Goal: Obtain resource: Download file/media

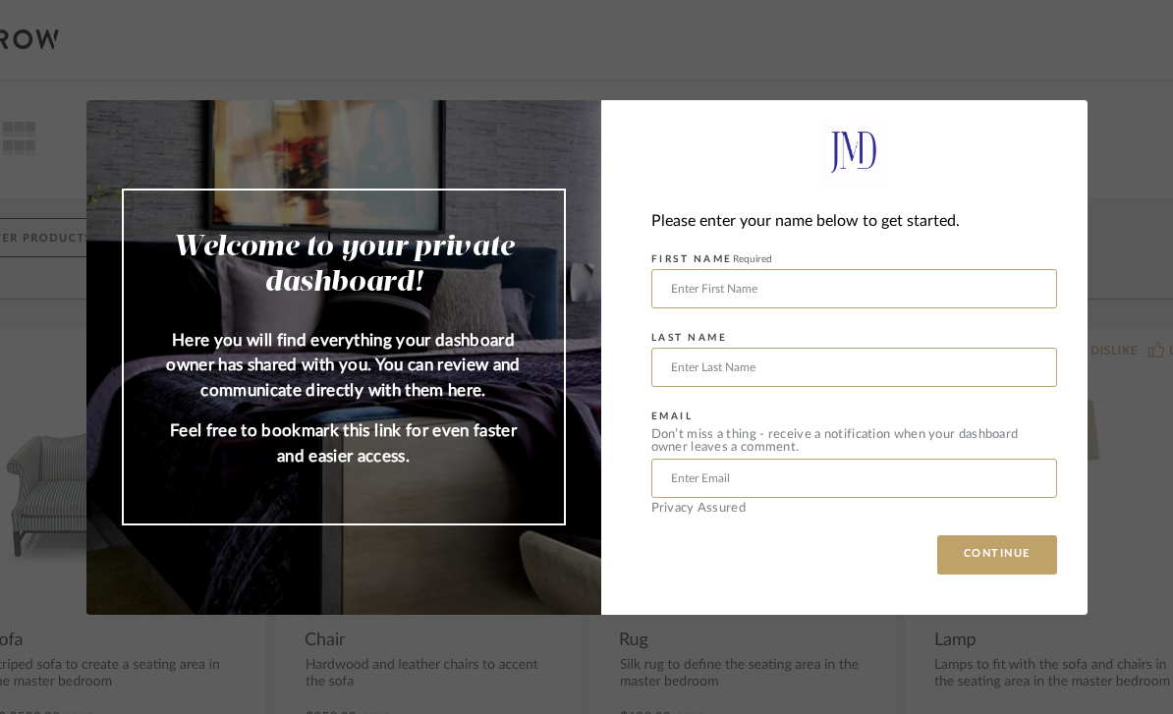
click at [945, 284] on input "text" at bounding box center [855, 288] width 406 height 39
type input "[PERSON_NAME]"
click at [950, 302] on input "[PERSON_NAME]" at bounding box center [855, 288] width 406 height 39
type input "S"
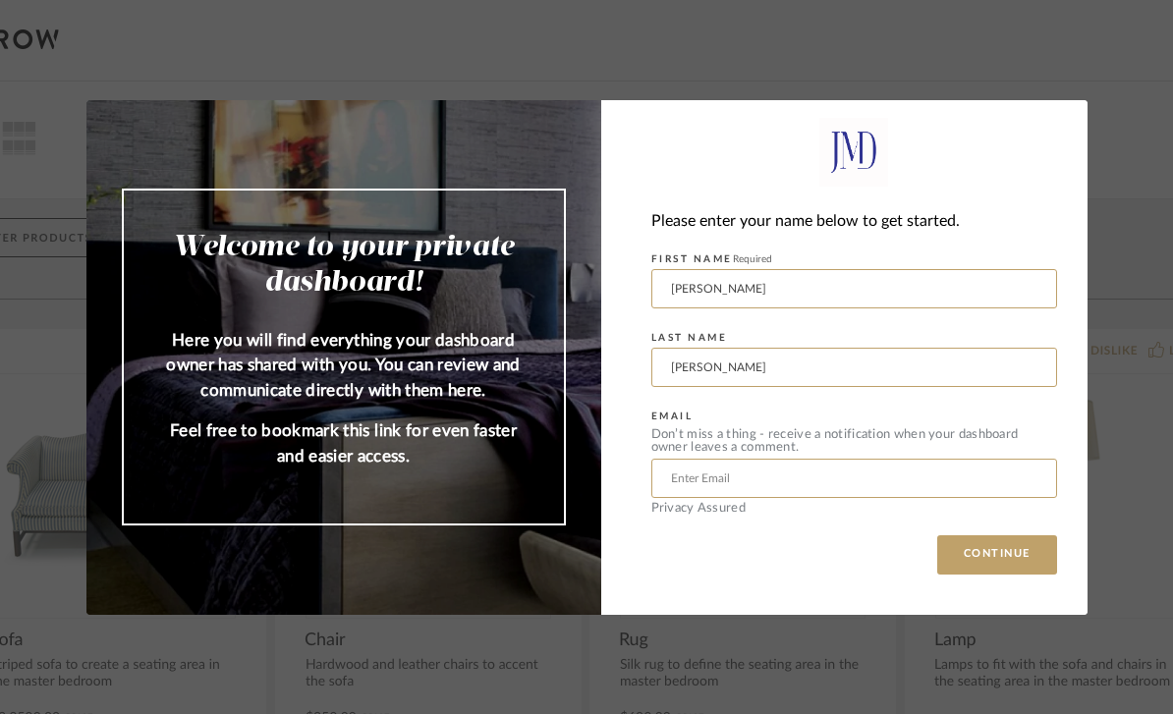
type input "[PERSON_NAME]"
click at [879, 470] on input "text" at bounding box center [855, 478] width 406 height 39
type input "Q"
type input "[EMAIL_ADDRESS][DOMAIN_NAME]"
click at [1024, 561] on button "CONTINUE" at bounding box center [998, 555] width 120 height 39
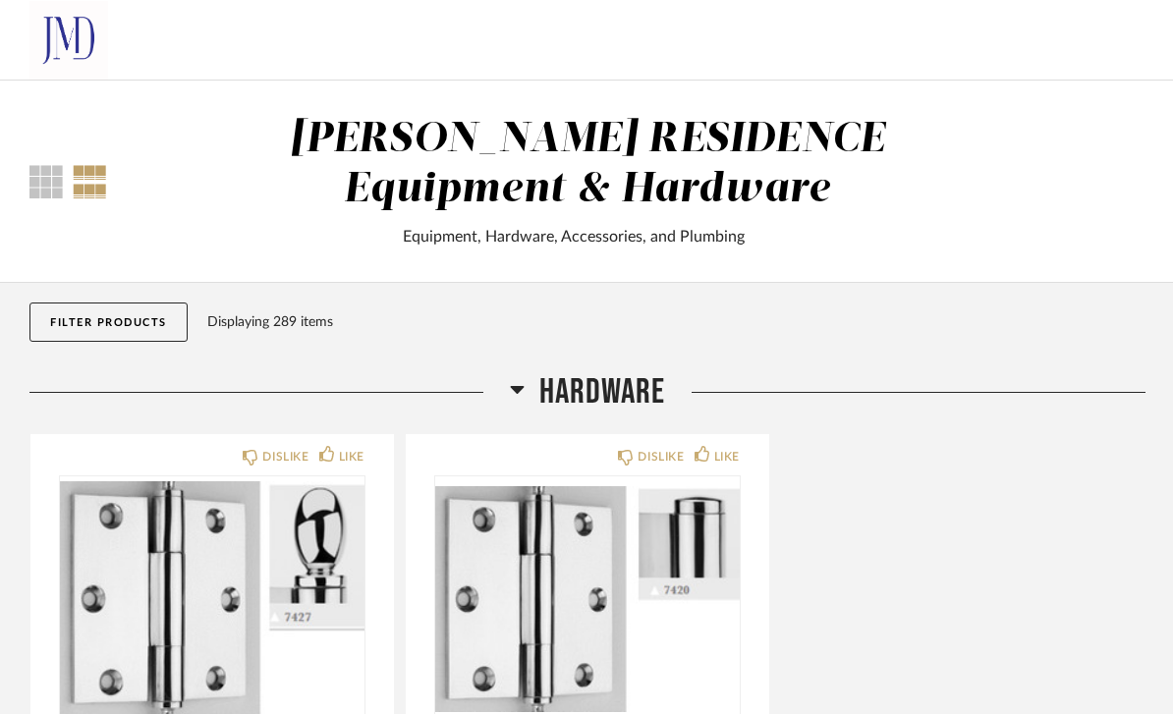
click at [632, 380] on span "HARDWARE" at bounding box center [603, 392] width 126 height 42
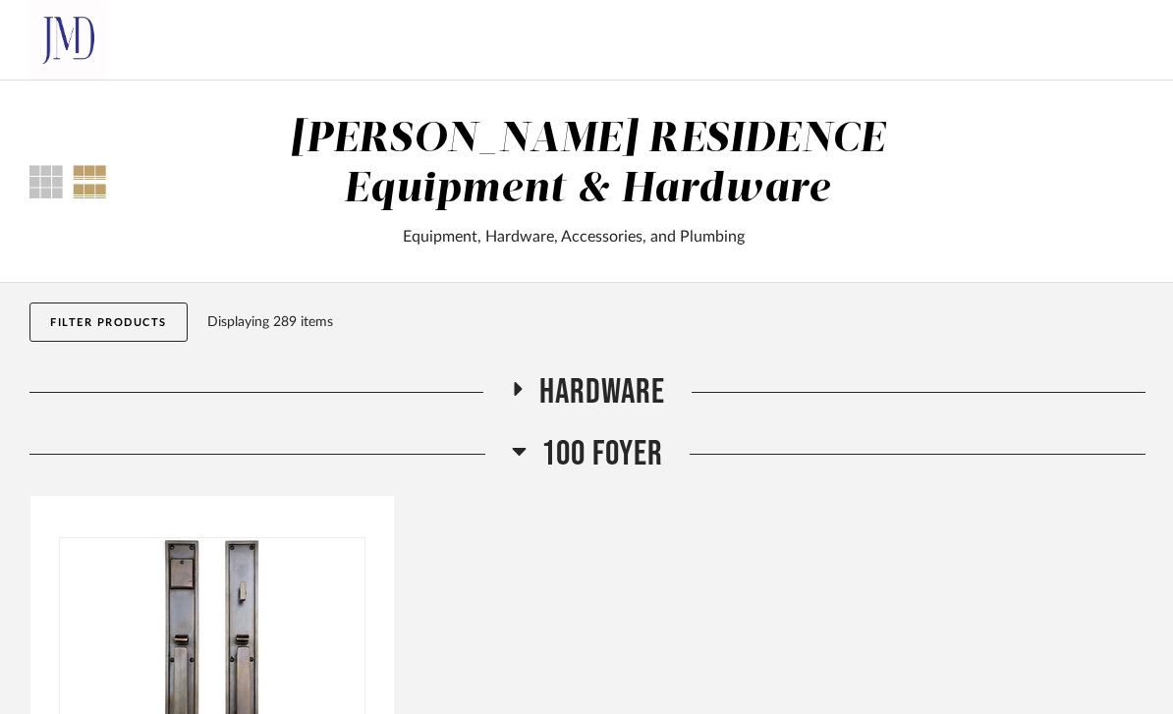
click at [632, 463] on span "100 Foyer" at bounding box center [602, 454] width 122 height 42
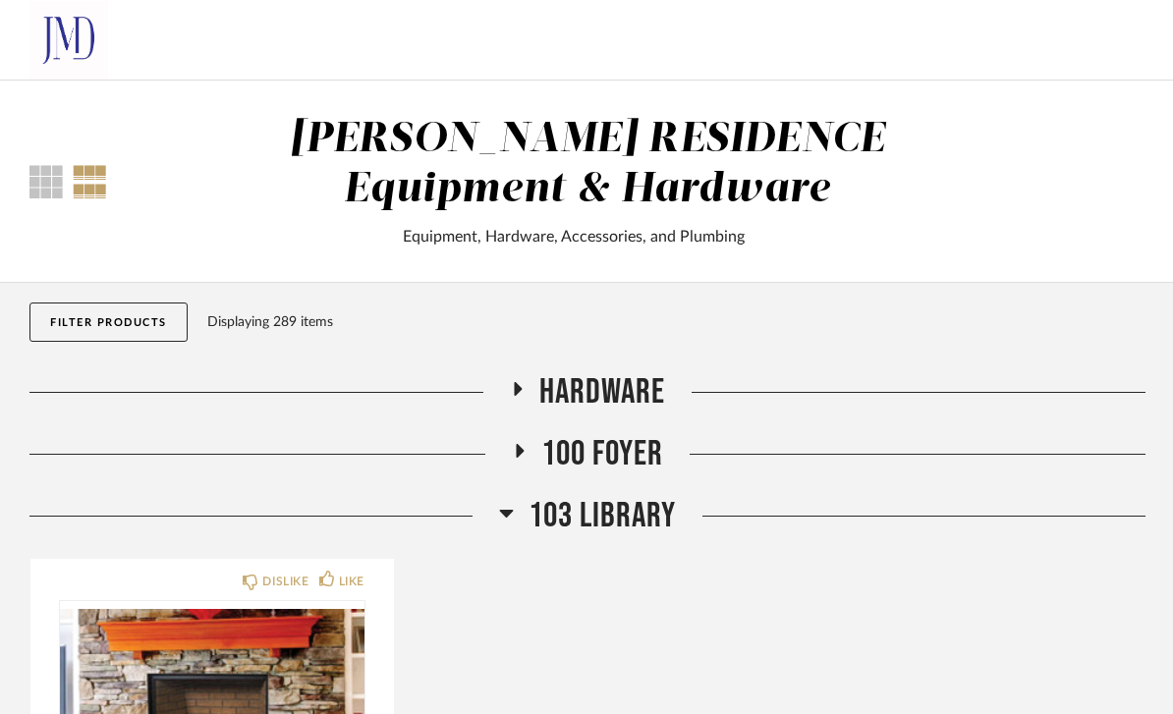
click at [620, 523] on span "103 Library" at bounding box center [602, 516] width 147 height 42
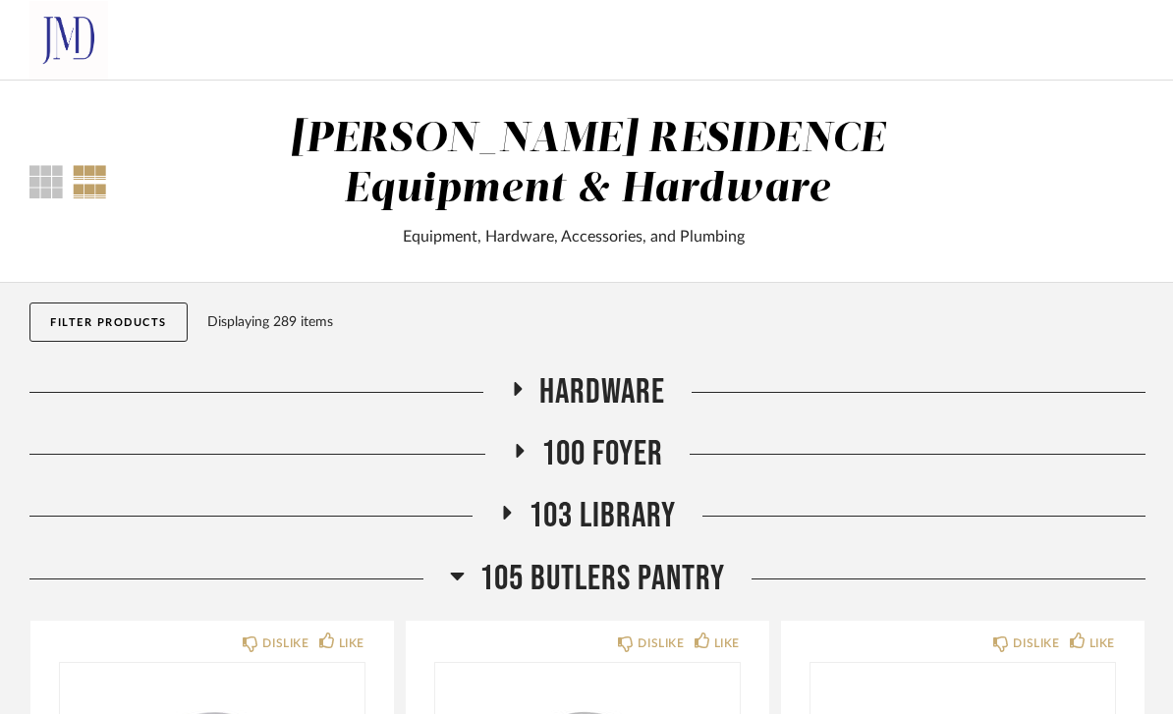
click at [604, 585] on span "105 Butlers Pantry" at bounding box center [603, 579] width 246 height 42
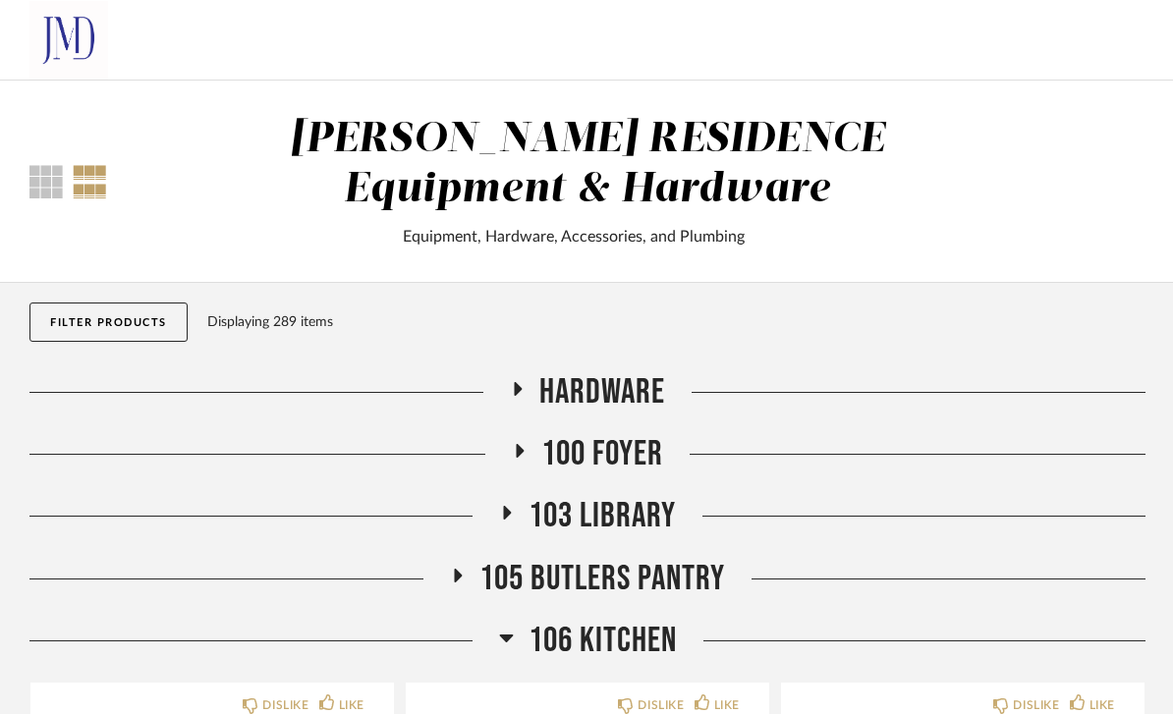
click at [629, 638] on span "106 Kitchen" at bounding box center [603, 641] width 148 height 42
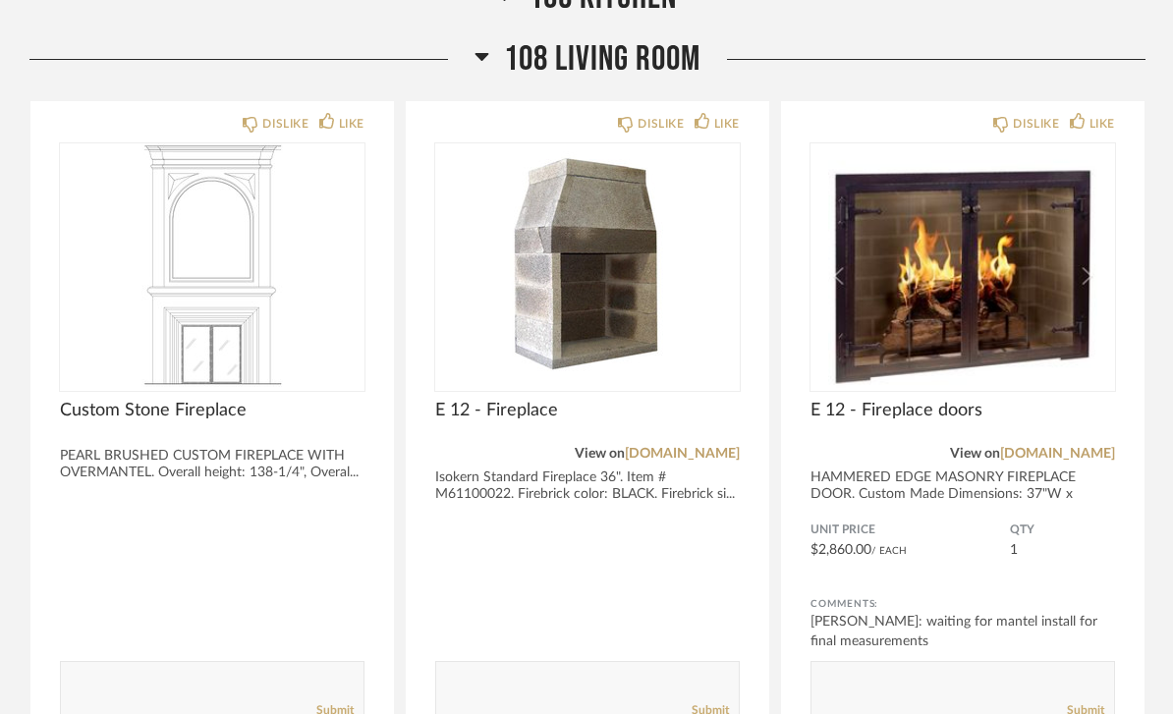
click at [647, 75] on span "108 Living Room" at bounding box center [602, 60] width 197 height 42
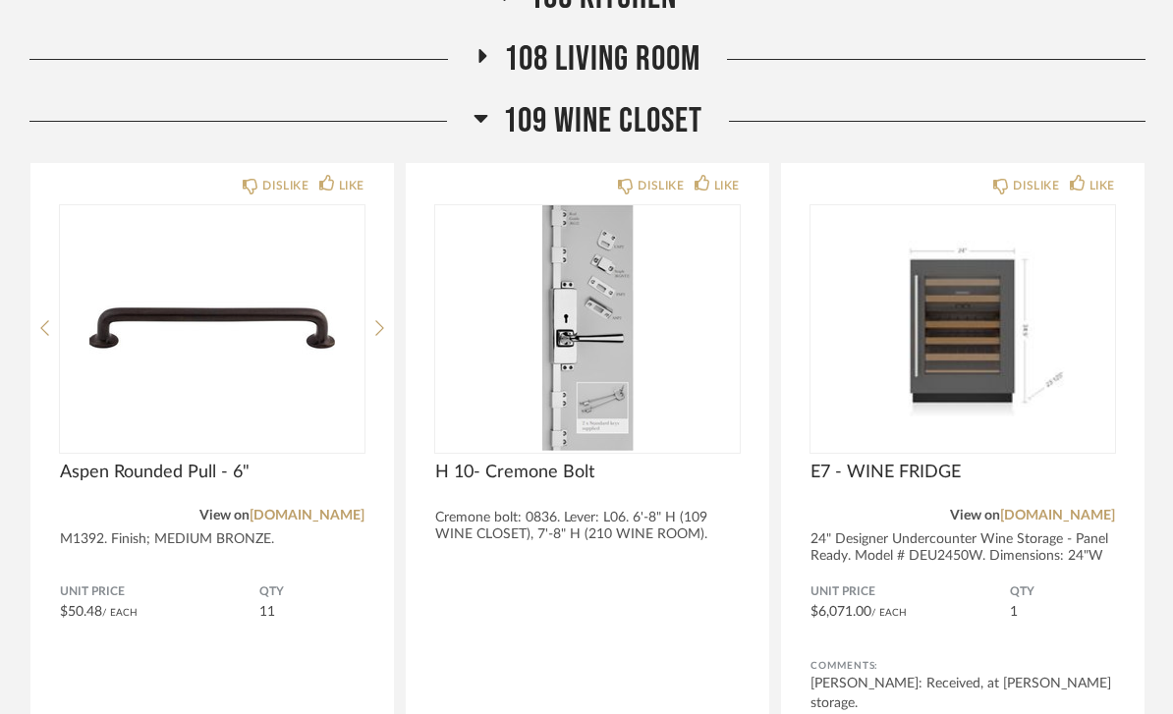
scroll to position [644, 0]
click at [669, 115] on span "109 Wine Closet" at bounding box center [602, 121] width 199 height 42
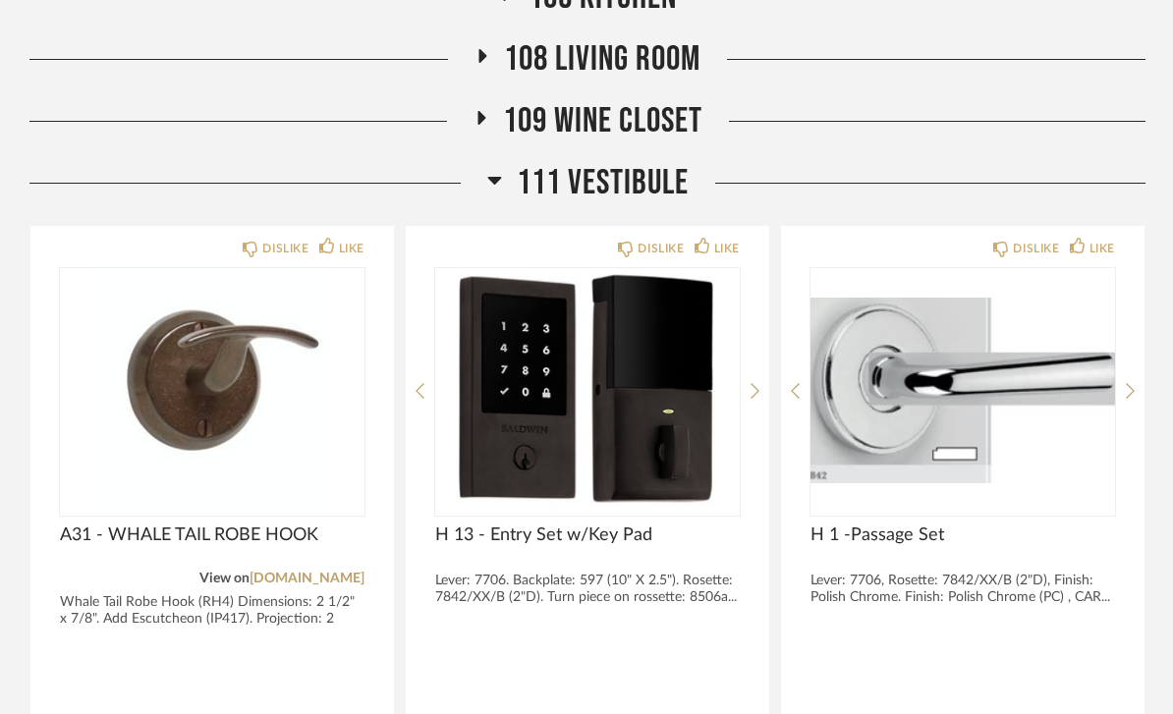
click at [637, 194] on span "111 VESTIBULE" at bounding box center [603, 183] width 172 height 42
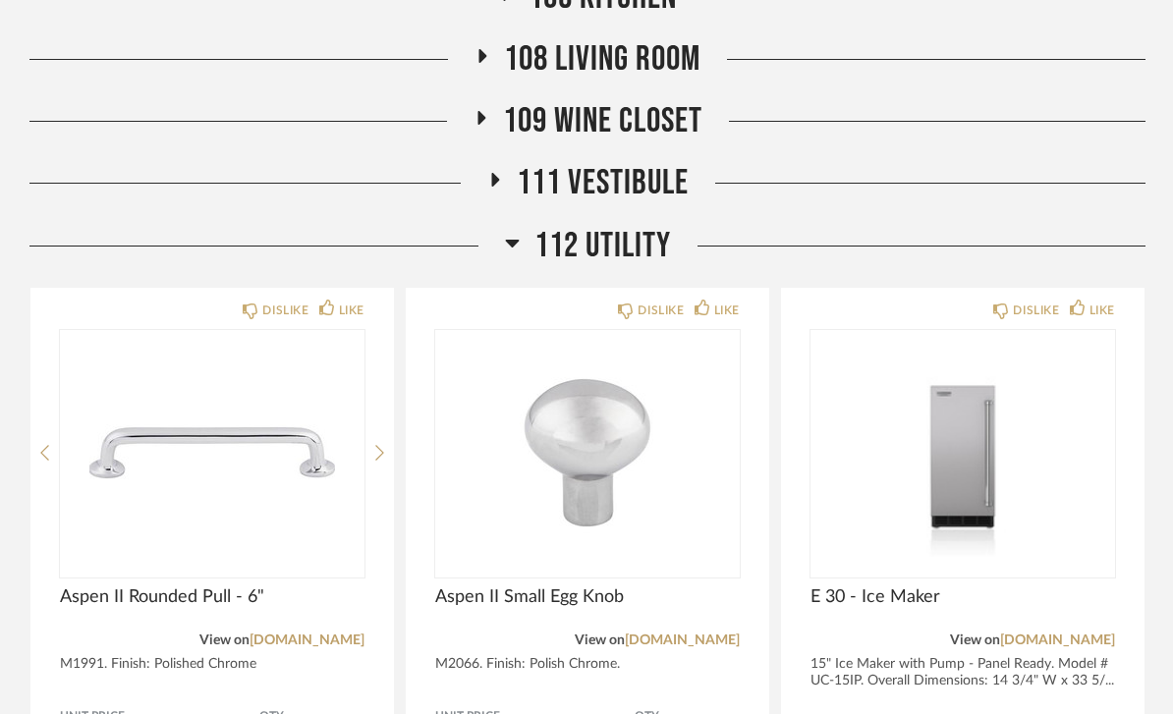
click at [626, 252] on span "112 Utility" at bounding box center [603, 246] width 137 height 42
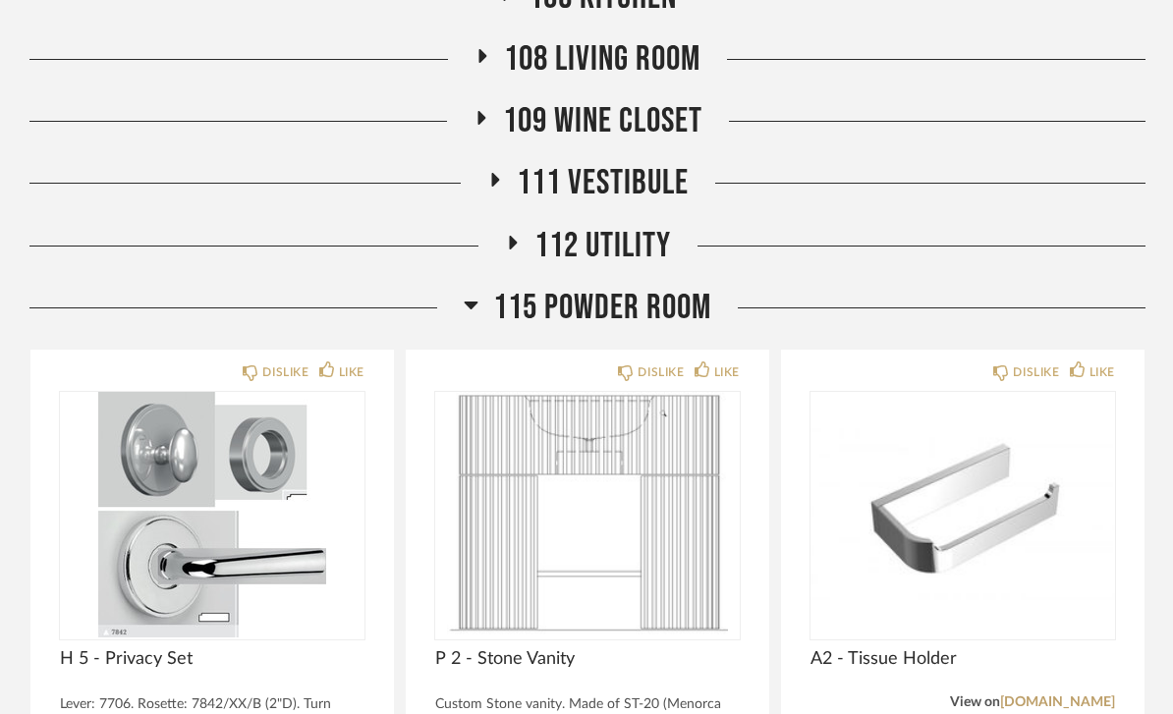
click at [627, 329] on span "115 Powder Room" at bounding box center [602, 308] width 218 height 42
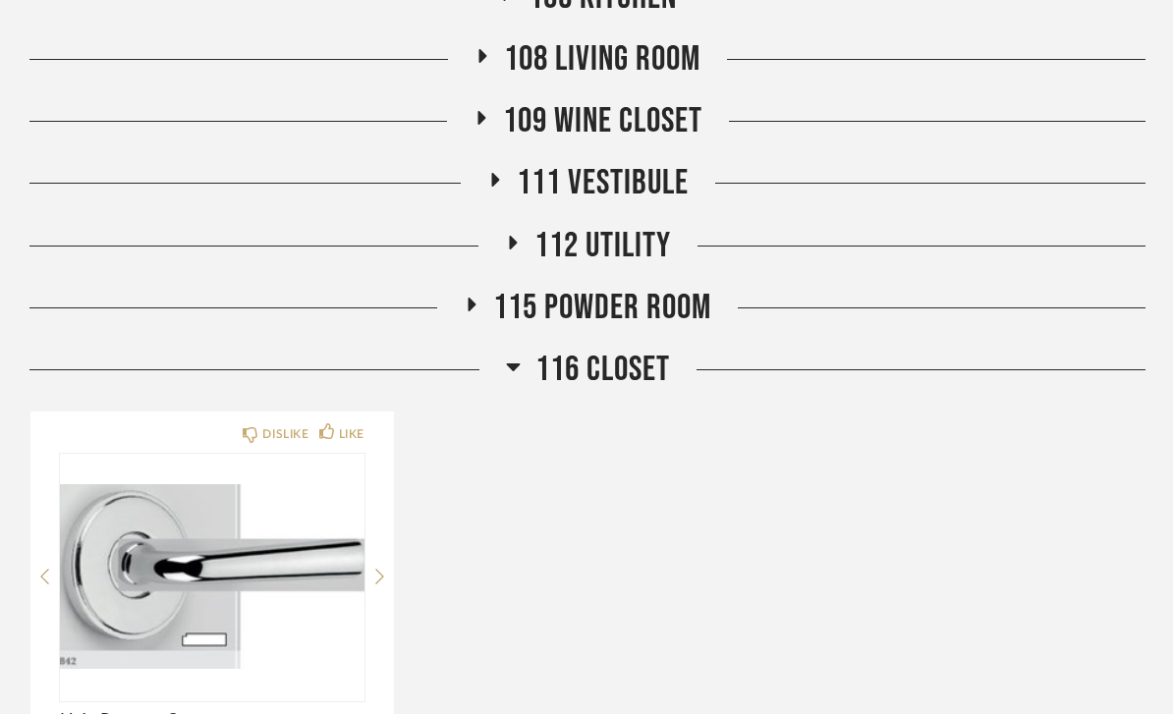
click at [634, 374] on span "116 CLOSET" at bounding box center [603, 370] width 135 height 42
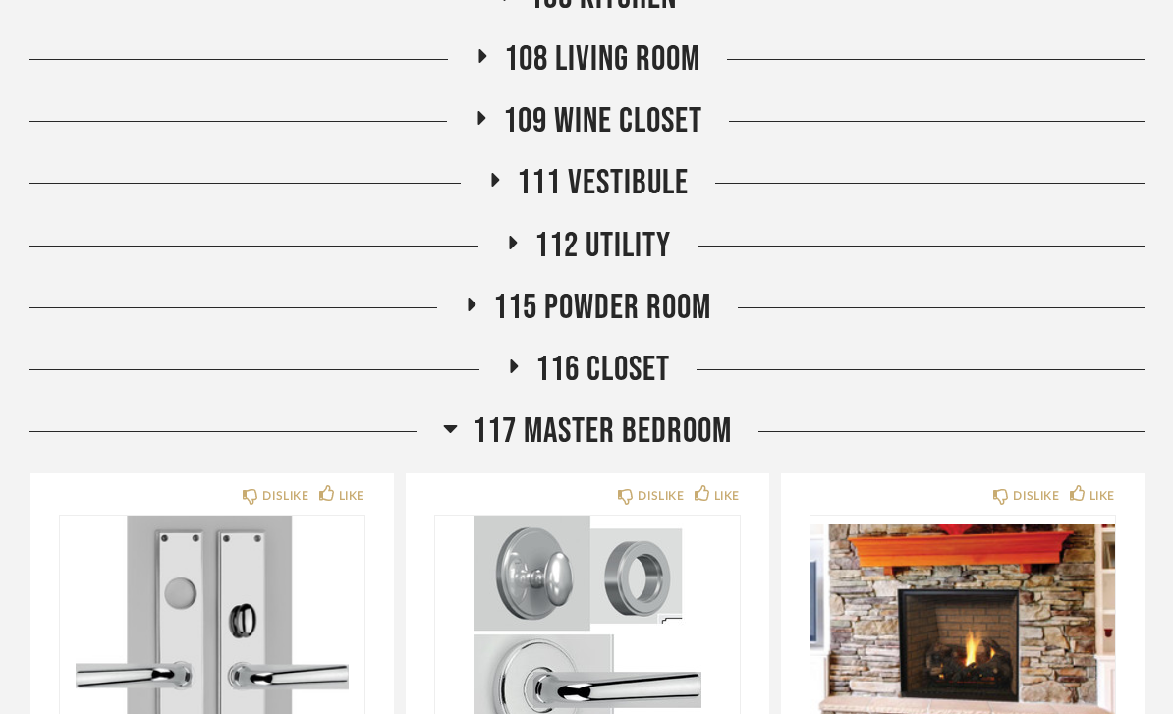
click at [690, 433] on span "117 Master Bedroom" at bounding box center [602, 432] width 259 height 42
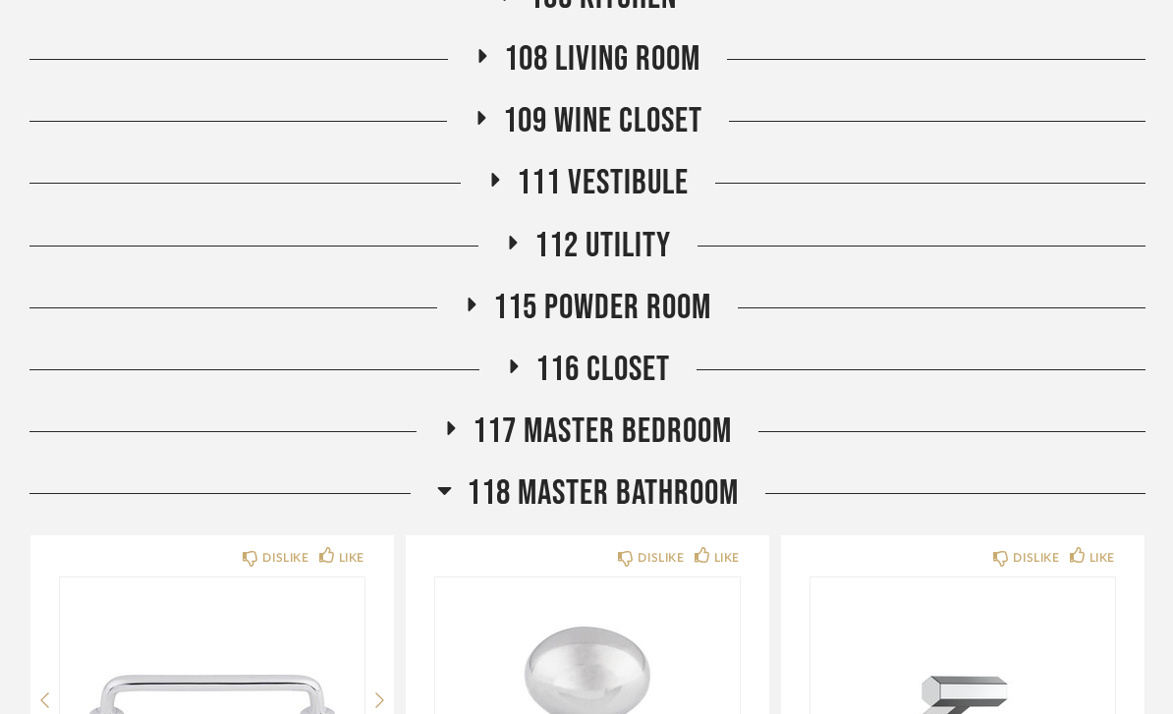
click at [675, 503] on span "118 Master Bathroom" at bounding box center [603, 494] width 272 height 42
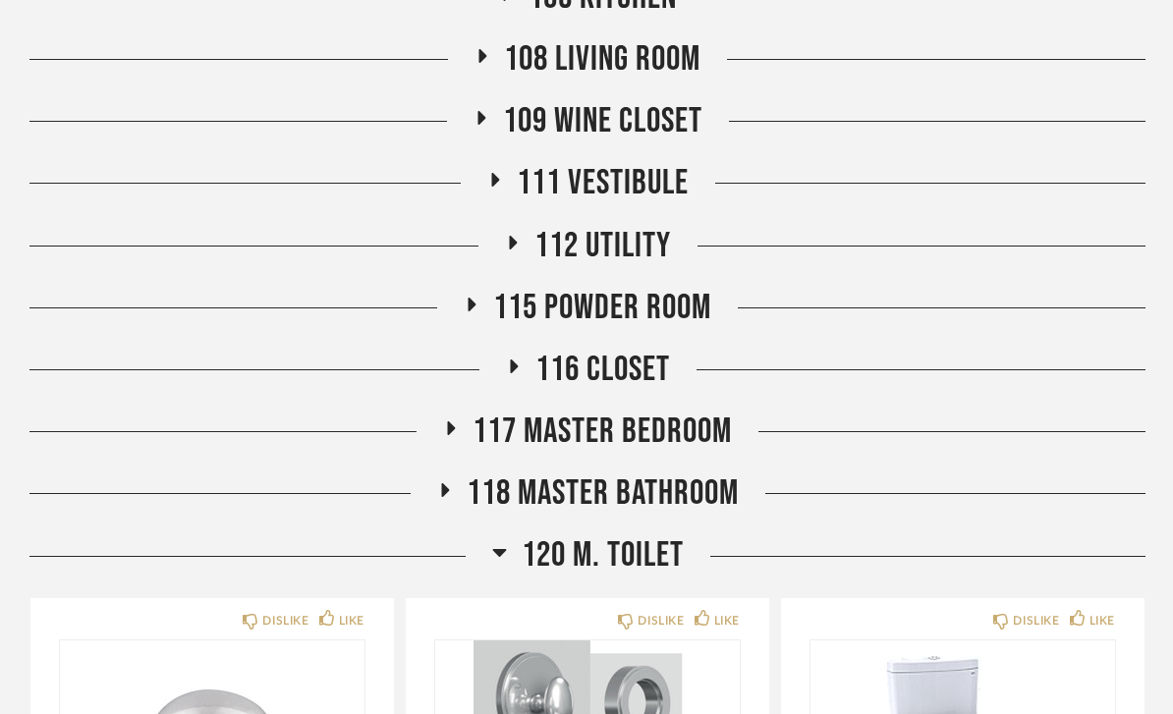
click at [660, 565] on span "120 M. TOILET" at bounding box center [603, 556] width 162 height 42
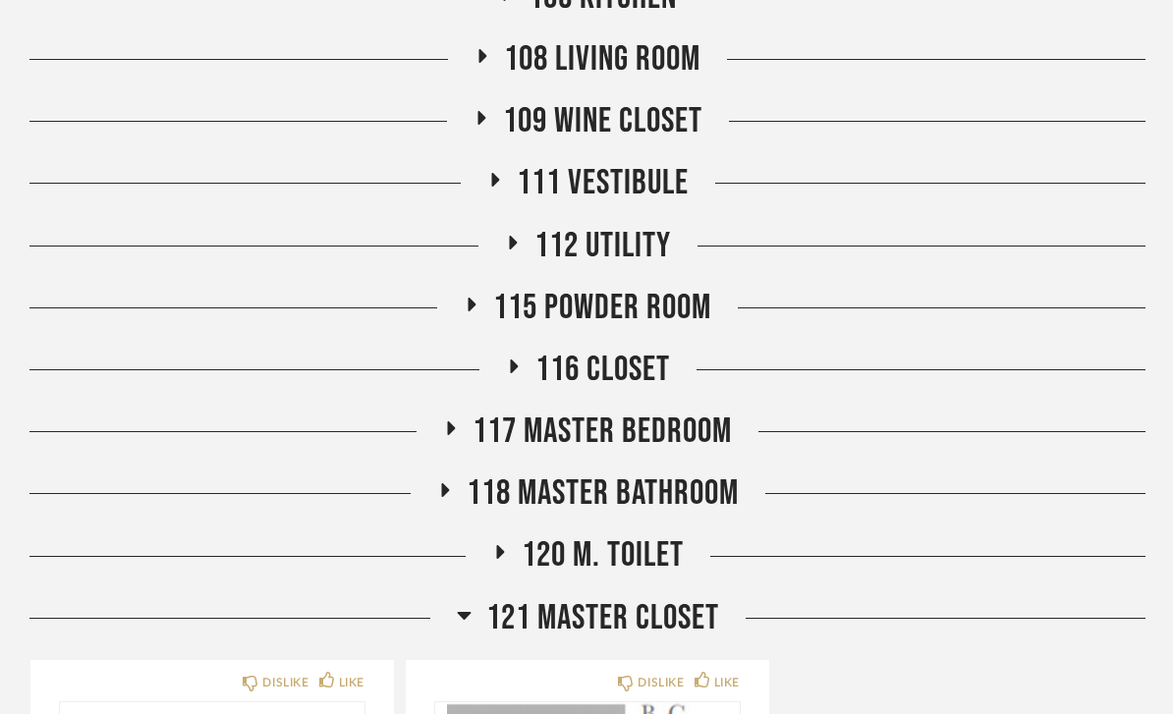
click at [655, 624] on span "121 Master Closet" at bounding box center [602, 619] width 233 height 42
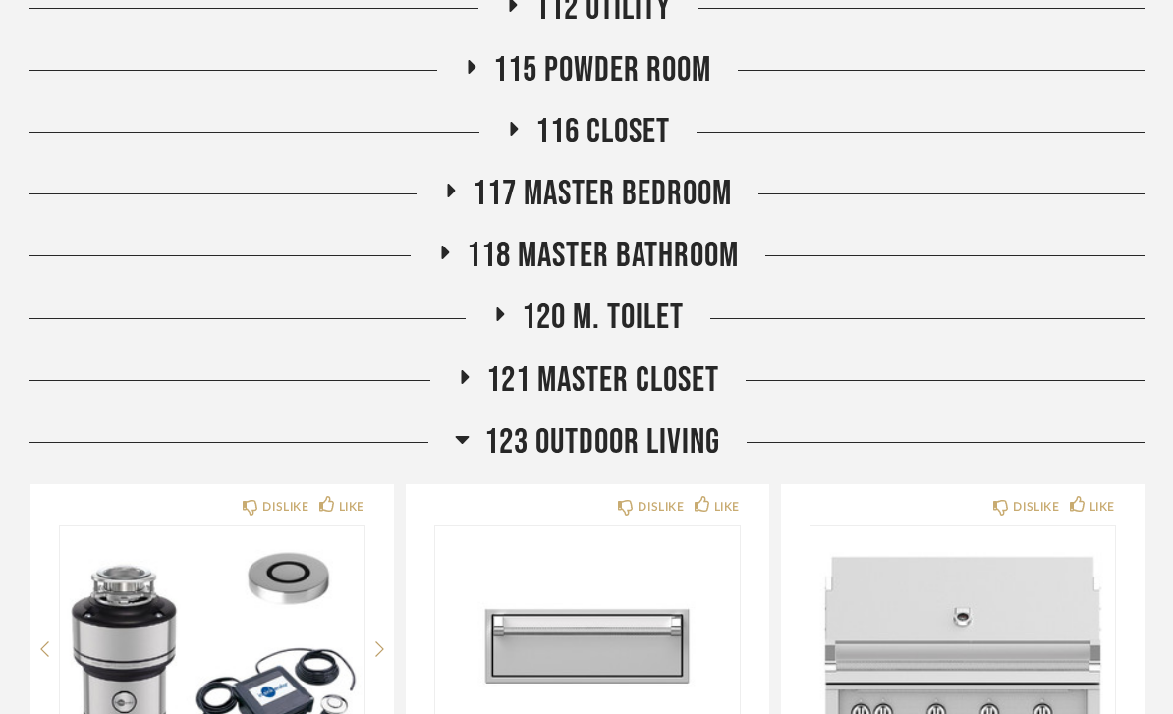
scroll to position [893, 0]
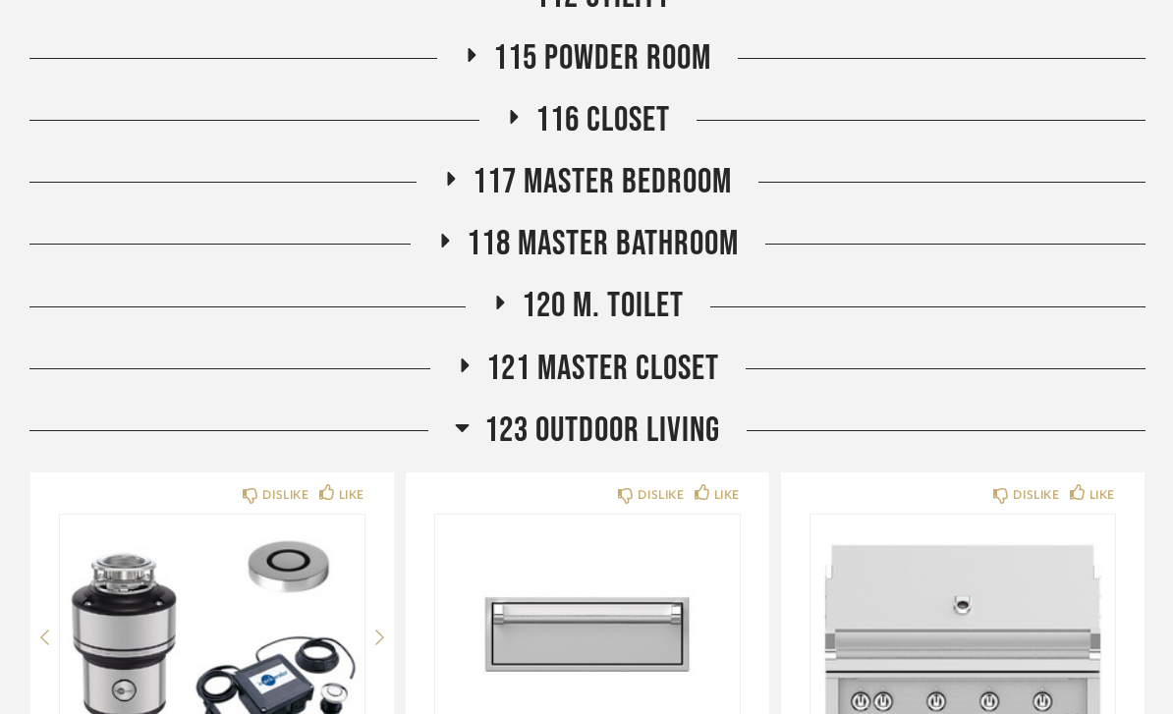
click at [686, 443] on span "123 Outdoor Living" at bounding box center [602, 431] width 236 height 42
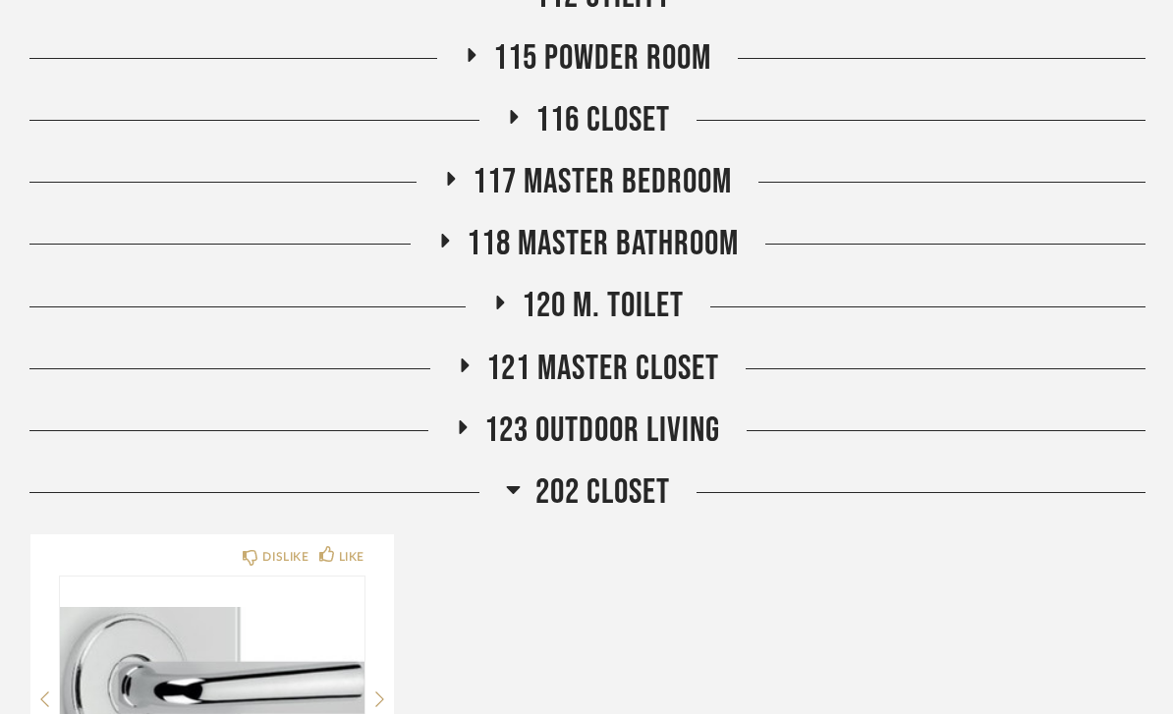
click at [670, 496] on span "202 CLOSET" at bounding box center [603, 493] width 135 height 42
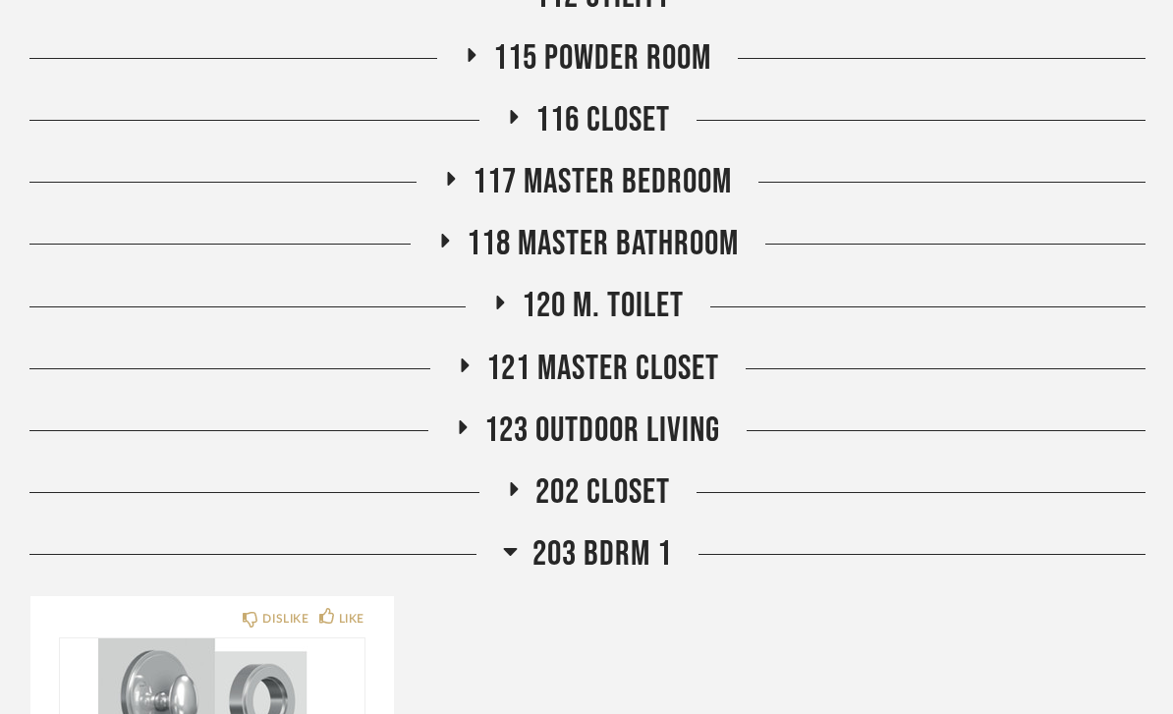
click at [661, 555] on span "203 BDRM 1" at bounding box center [603, 555] width 140 height 42
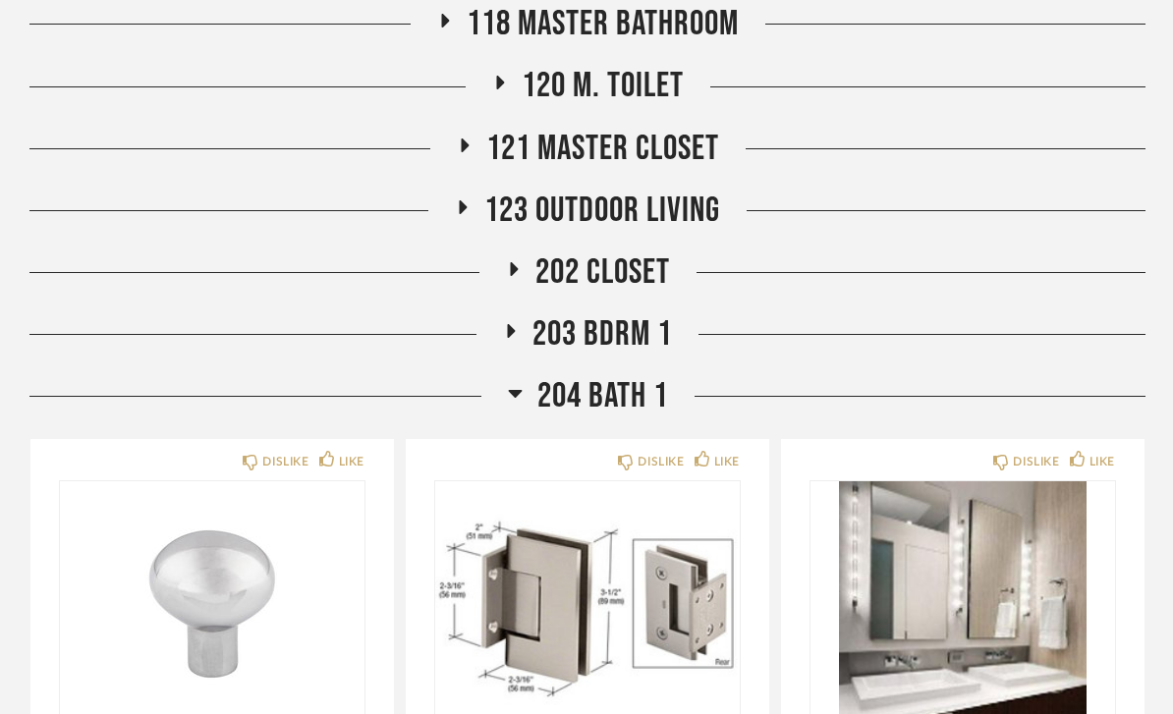
scroll to position [1113, 0]
click at [641, 400] on span "204 Bath 1" at bounding box center [603, 396] width 131 height 42
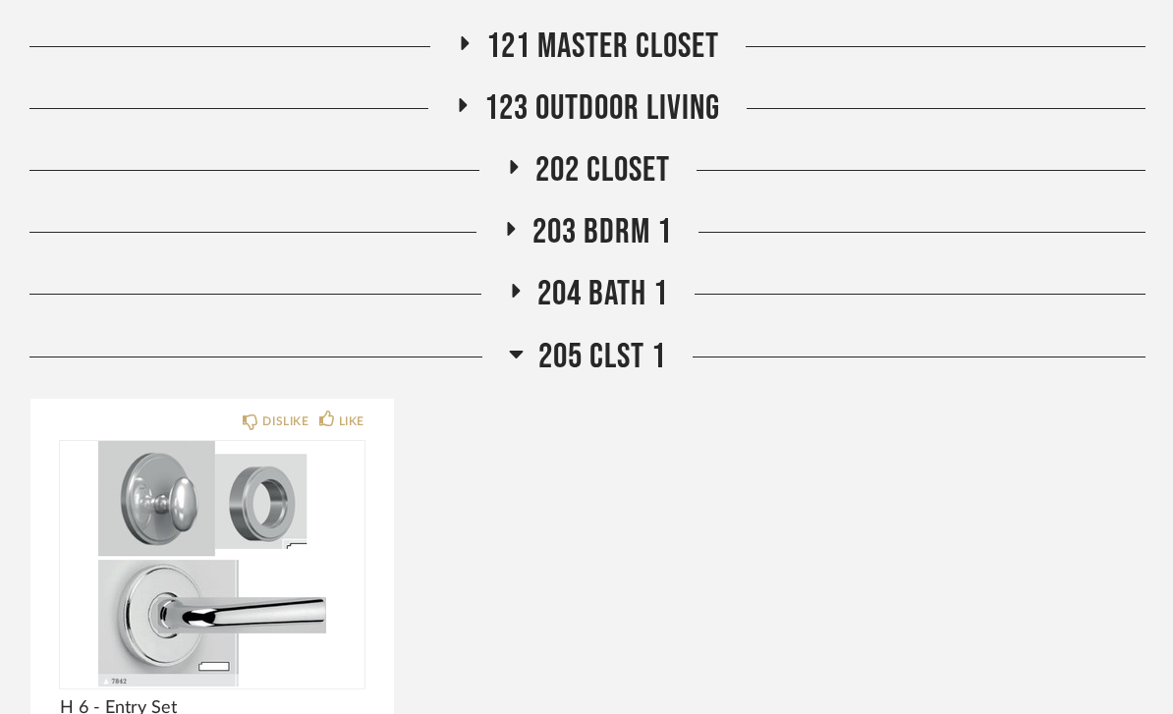
click at [605, 354] on span "205 CLST 1" at bounding box center [603, 358] width 128 height 42
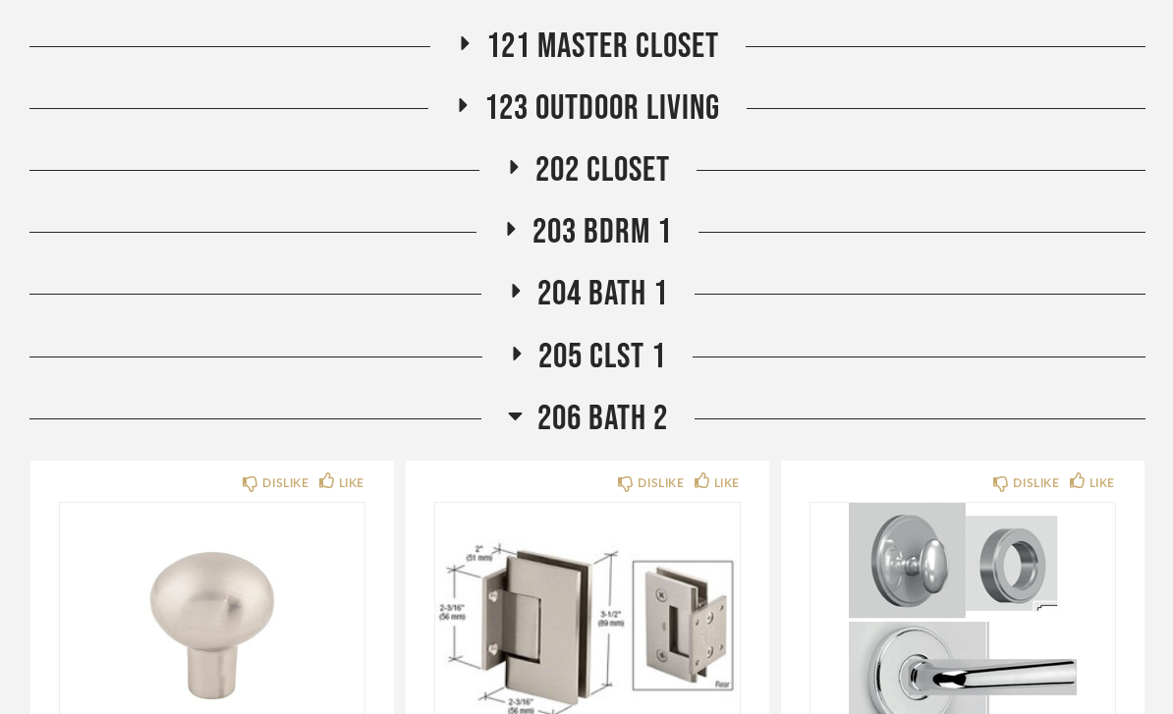
scroll to position [1216, 0]
click at [622, 416] on span "206 Bath 2" at bounding box center [603, 419] width 131 height 42
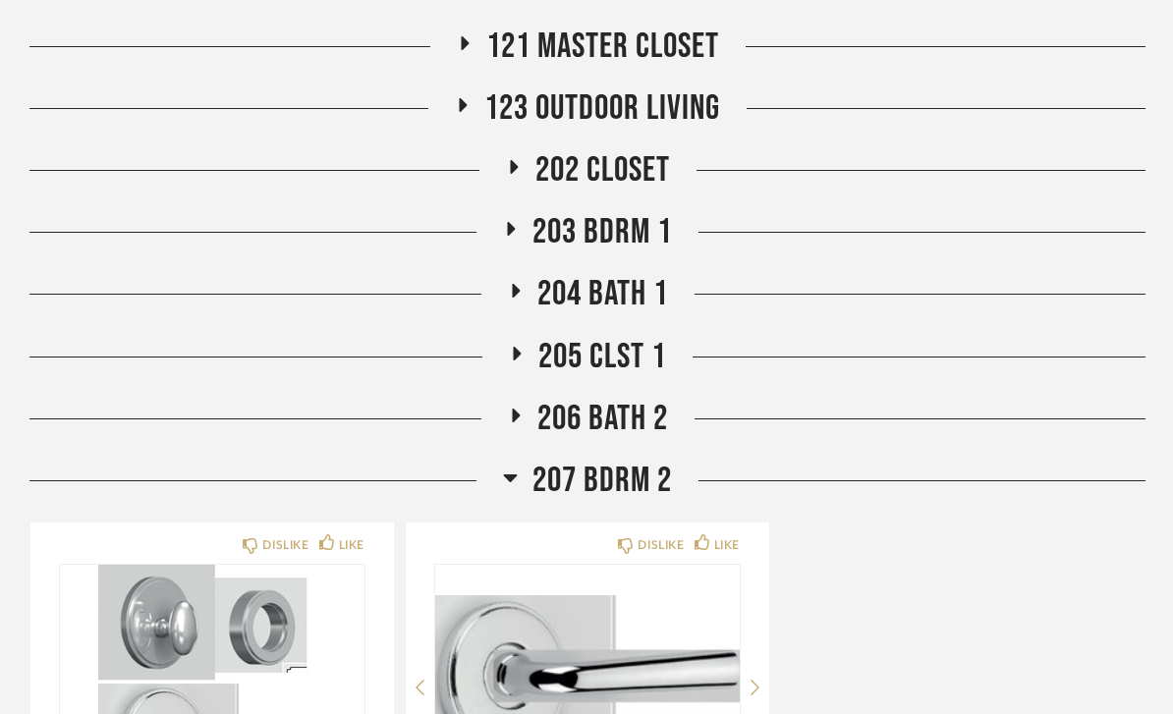
click at [611, 476] on span "207 Bdrm 2" at bounding box center [603, 481] width 140 height 42
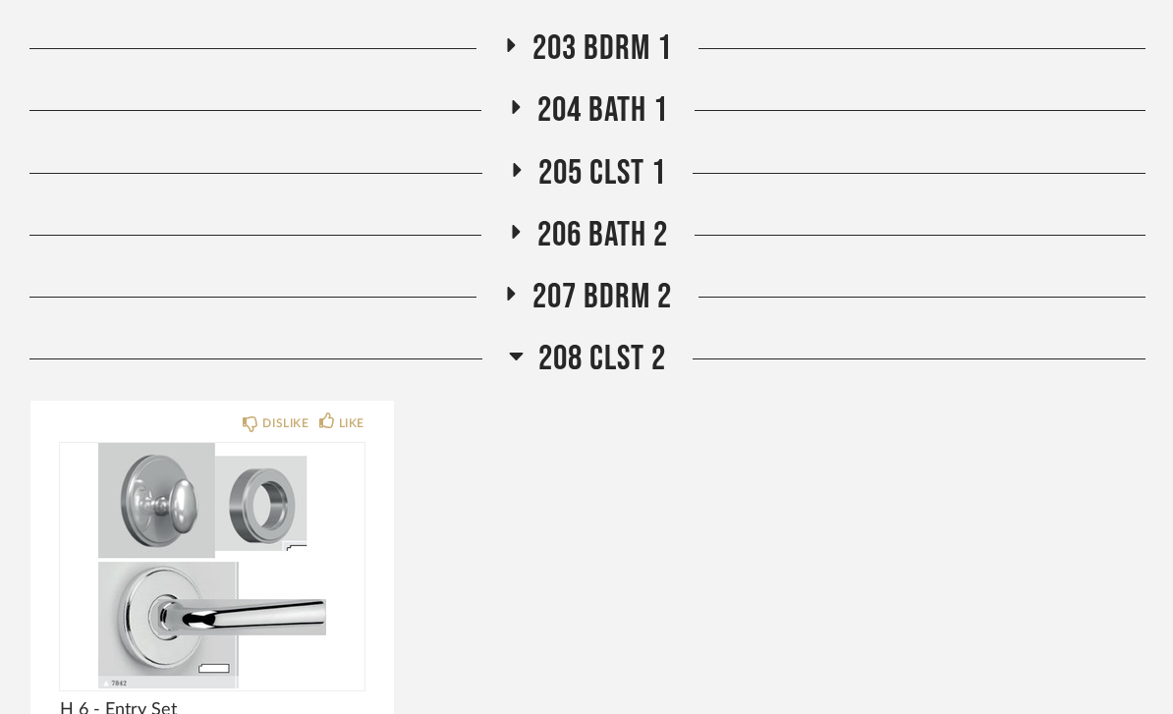
scroll to position [1432, 0]
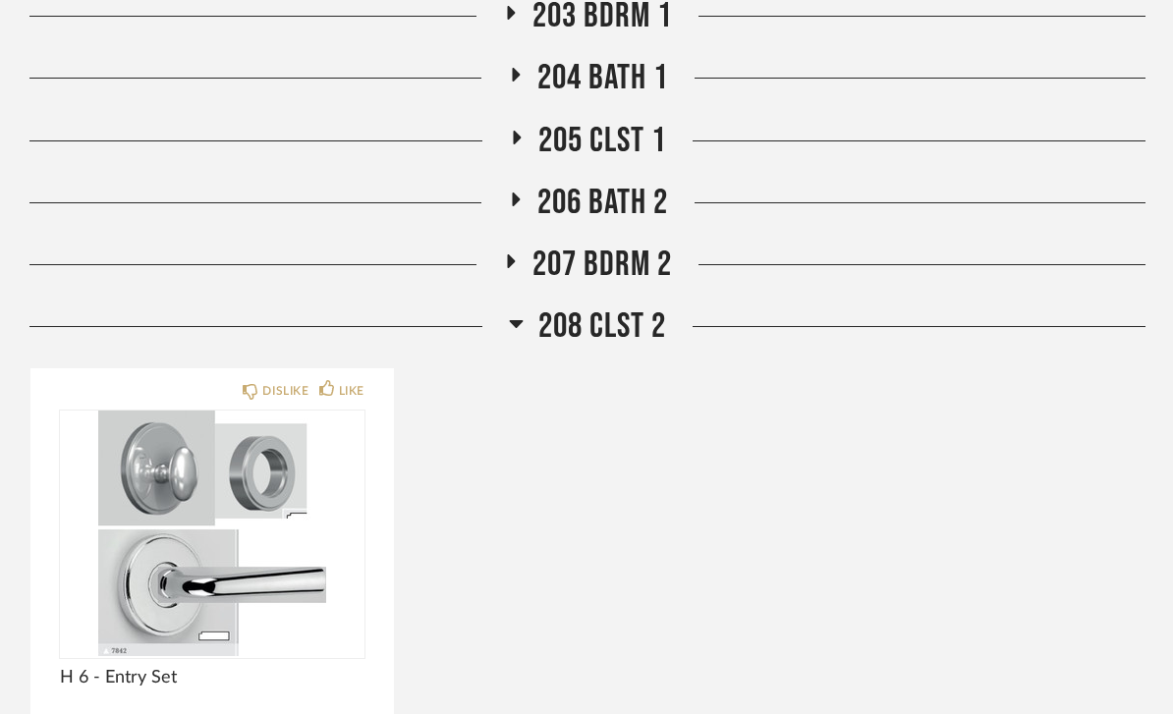
click at [625, 321] on span "208 CLST 2" at bounding box center [603, 327] width 128 height 42
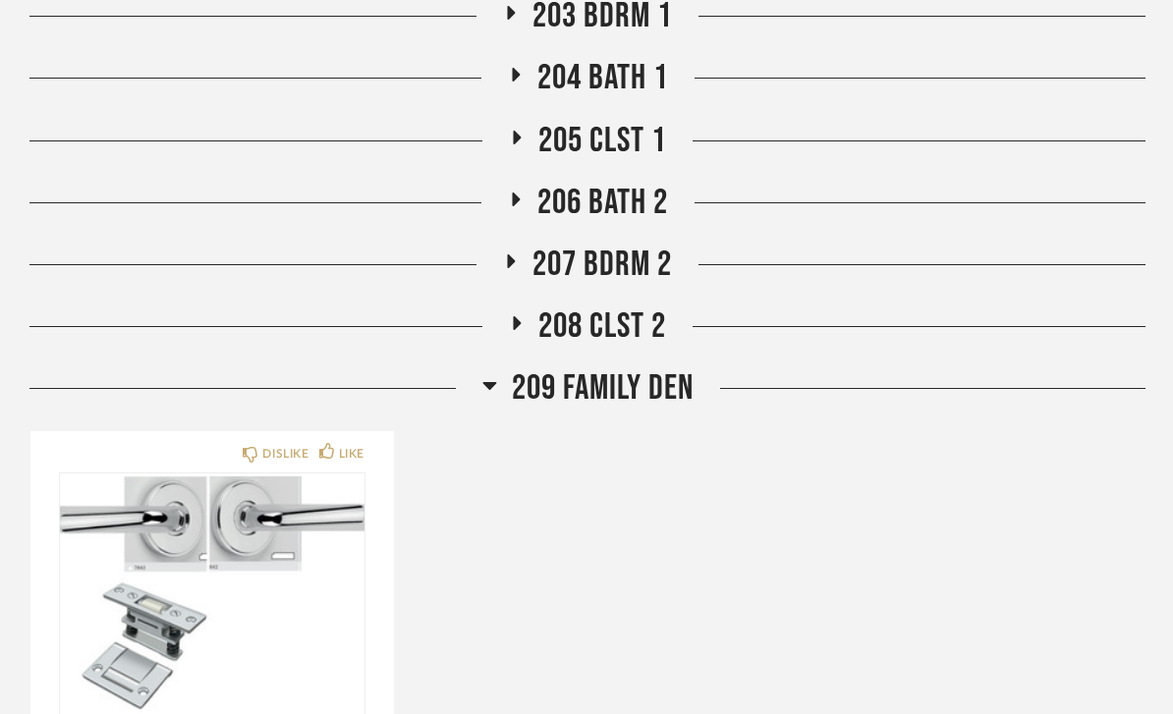
click at [632, 387] on span "209 Family Den" at bounding box center [603, 389] width 182 height 42
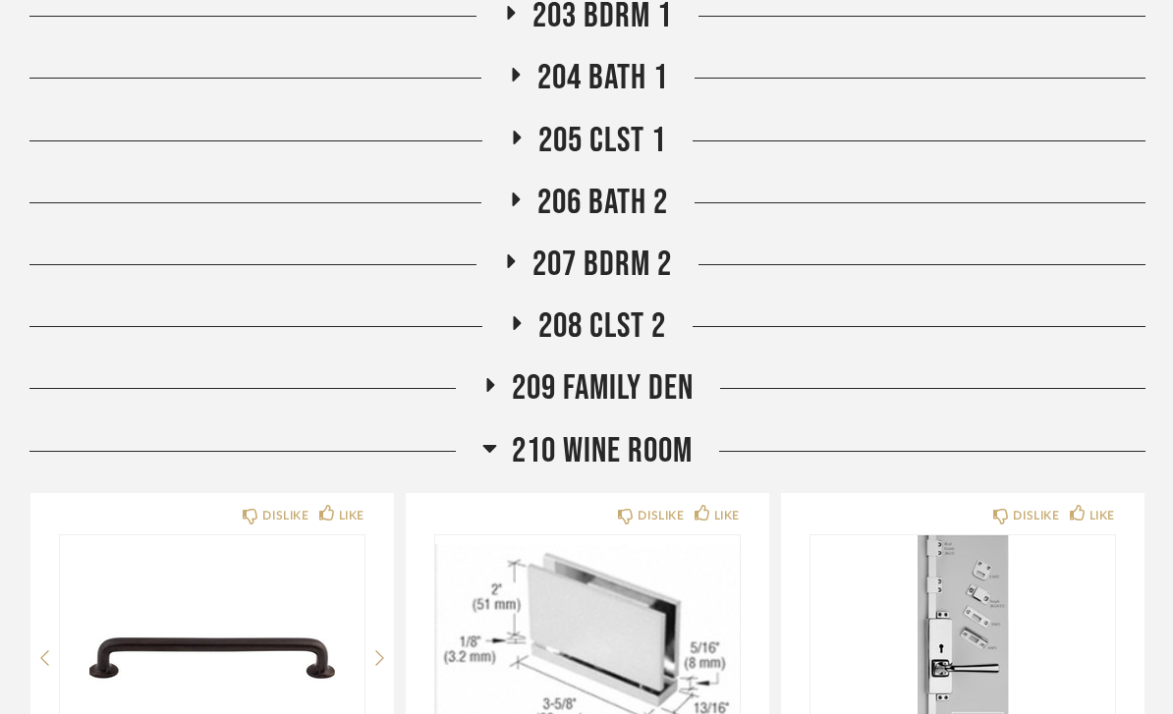
click at [599, 444] on span "210 Wine Room" at bounding box center [602, 451] width 181 height 42
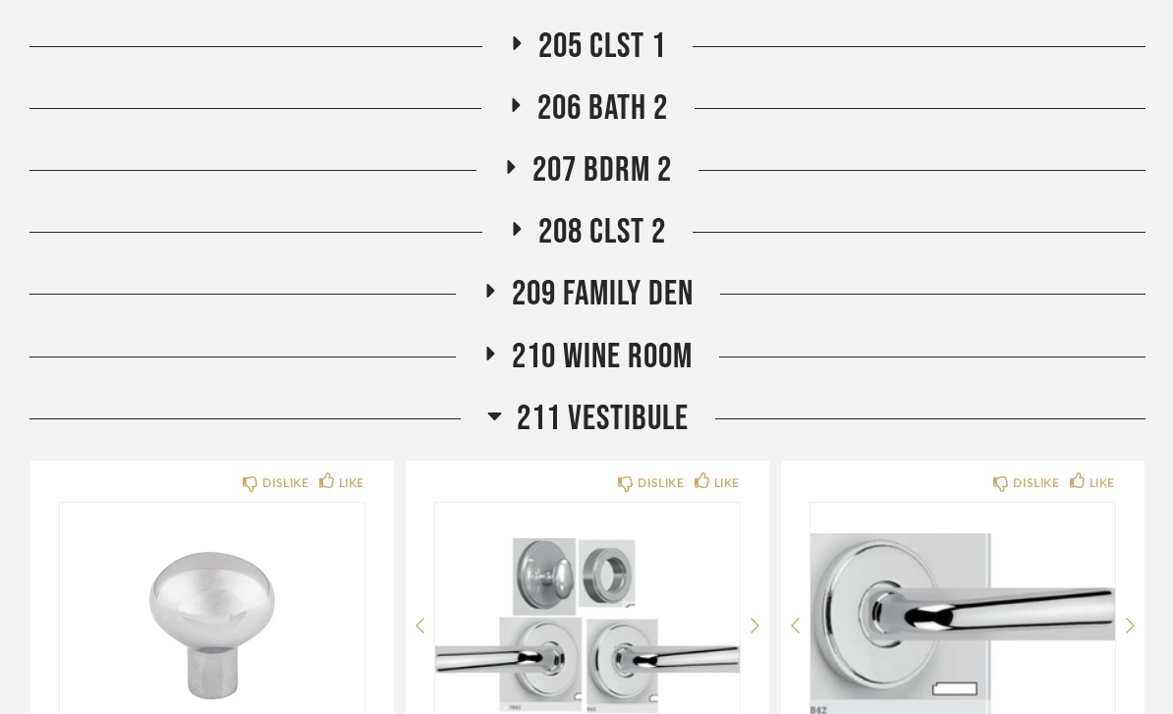
scroll to position [1640, 0]
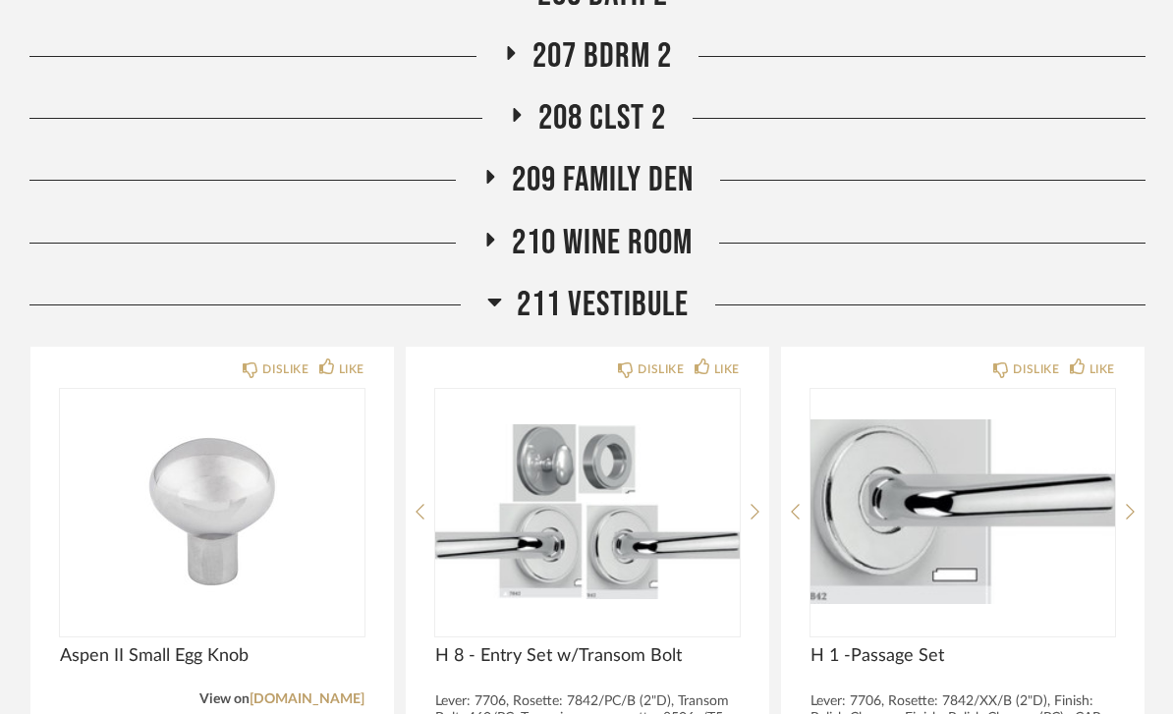
click at [646, 302] on span "211 VESTIBULE" at bounding box center [603, 305] width 172 height 42
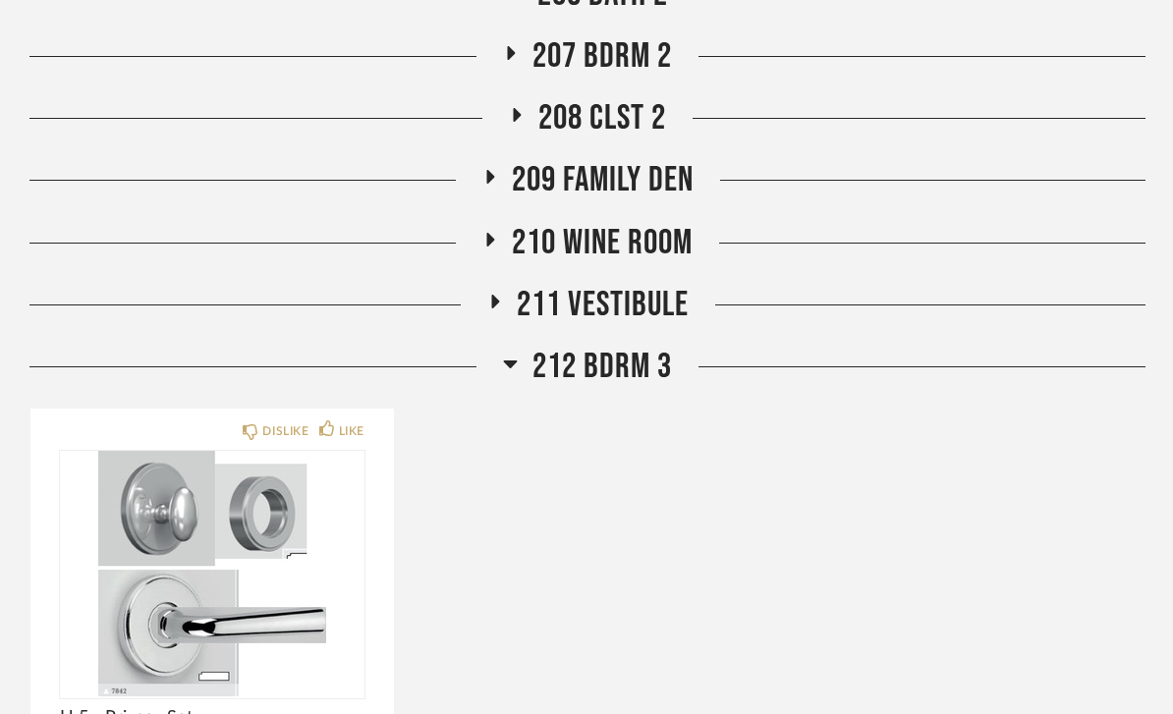
click at [619, 351] on span "212 BDRM 3" at bounding box center [603, 367] width 140 height 42
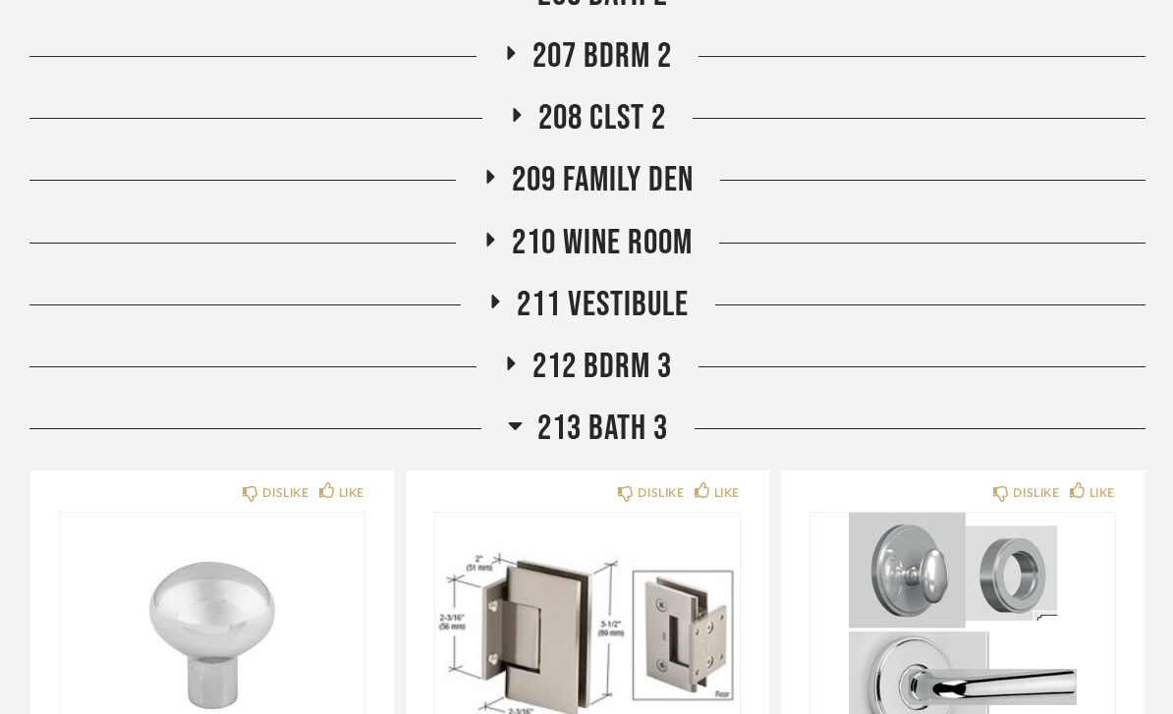
click at [619, 427] on span "213 Bath 3" at bounding box center [603, 429] width 131 height 42
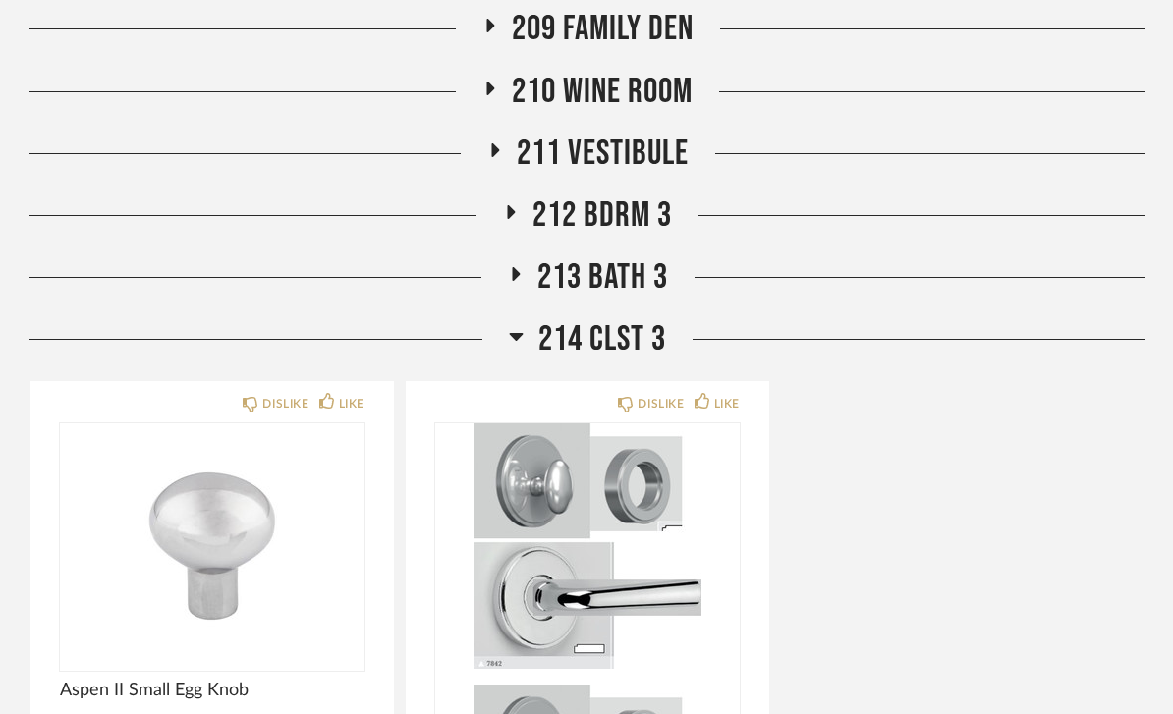
scroll to position [1792, 0]
click at [617, 354] on span "214 CLST 3" at bounding box center [603, 339] width 128 height 42
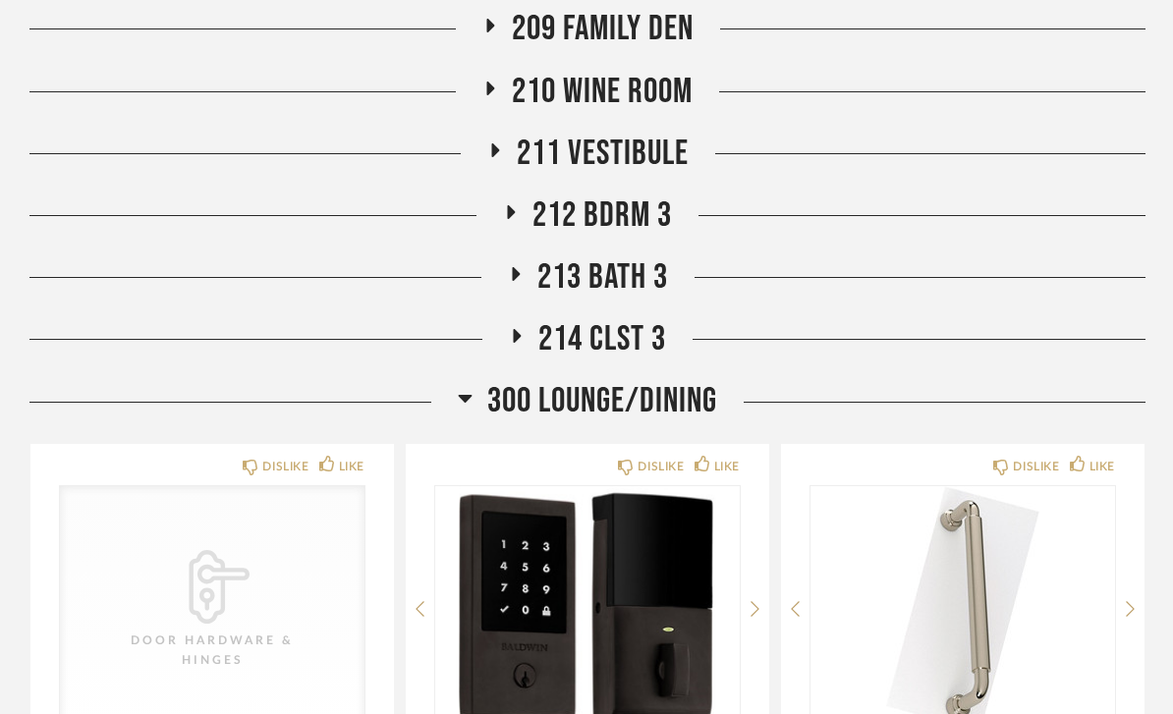
click at [639, 388] on span "300 Lounge/Dining" at bounding box center [602, 401] width 230 height 42
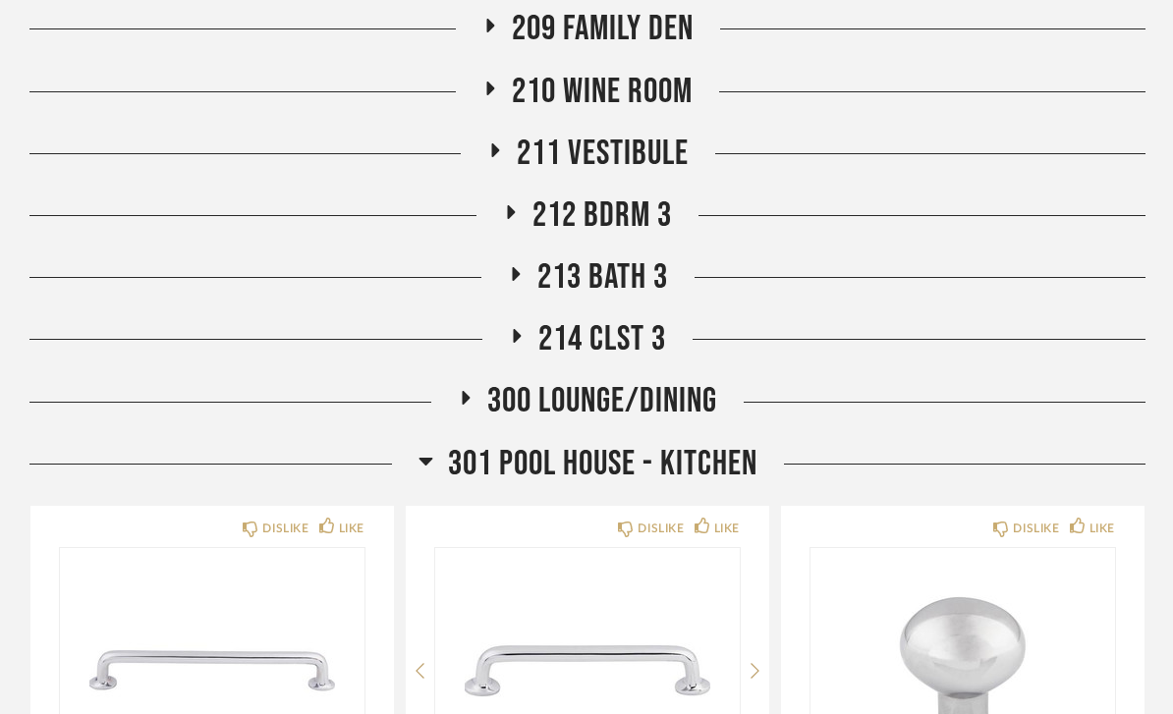
click at [599, 464] on span "301 Pool House - Kitchen" at bounding box center [603, 464] width 310 height 42
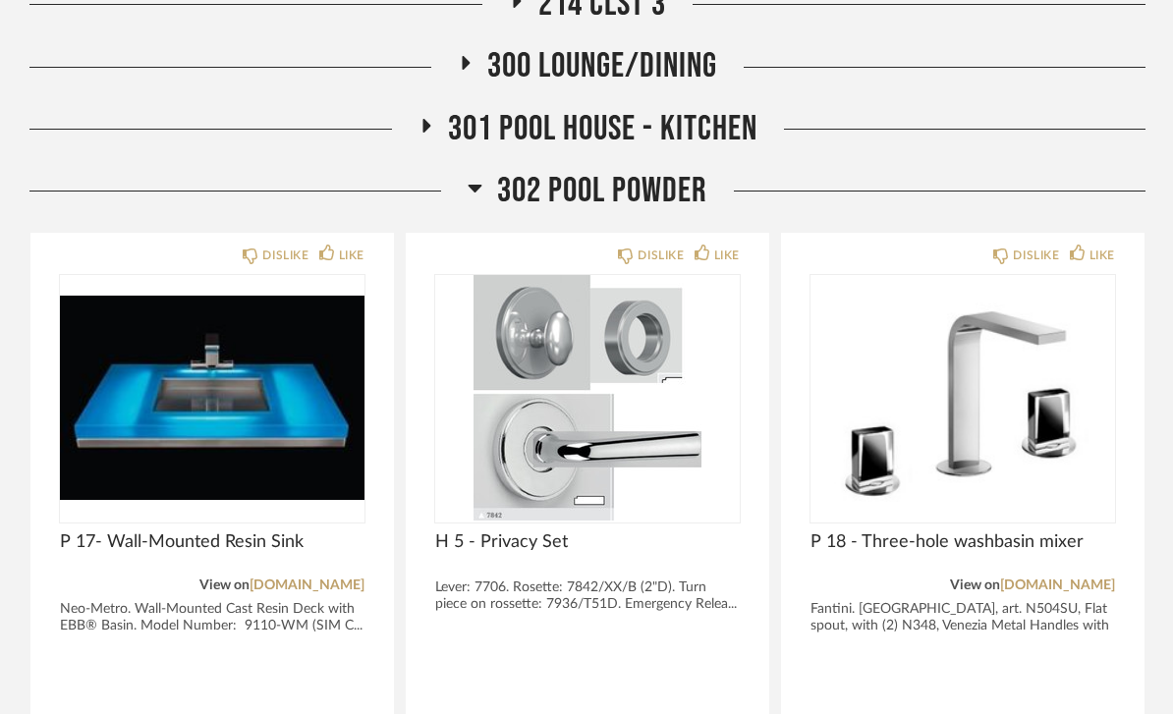
scroll to position [2131, 0]
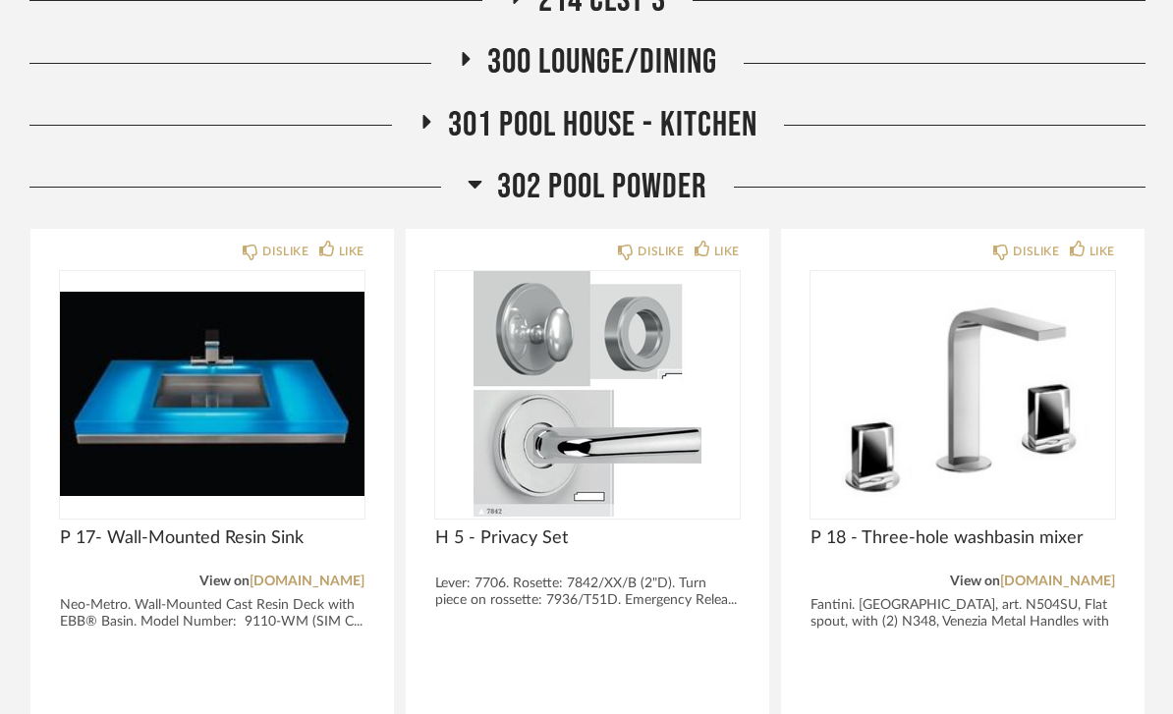
click at [717, 169] on div "302 Pool Powder" at bounding box center [587, 187] width 1116 height 42
click at [686, 183] on span "302 Pool Powder" at bounding box center [602, 187] width 210 height 42
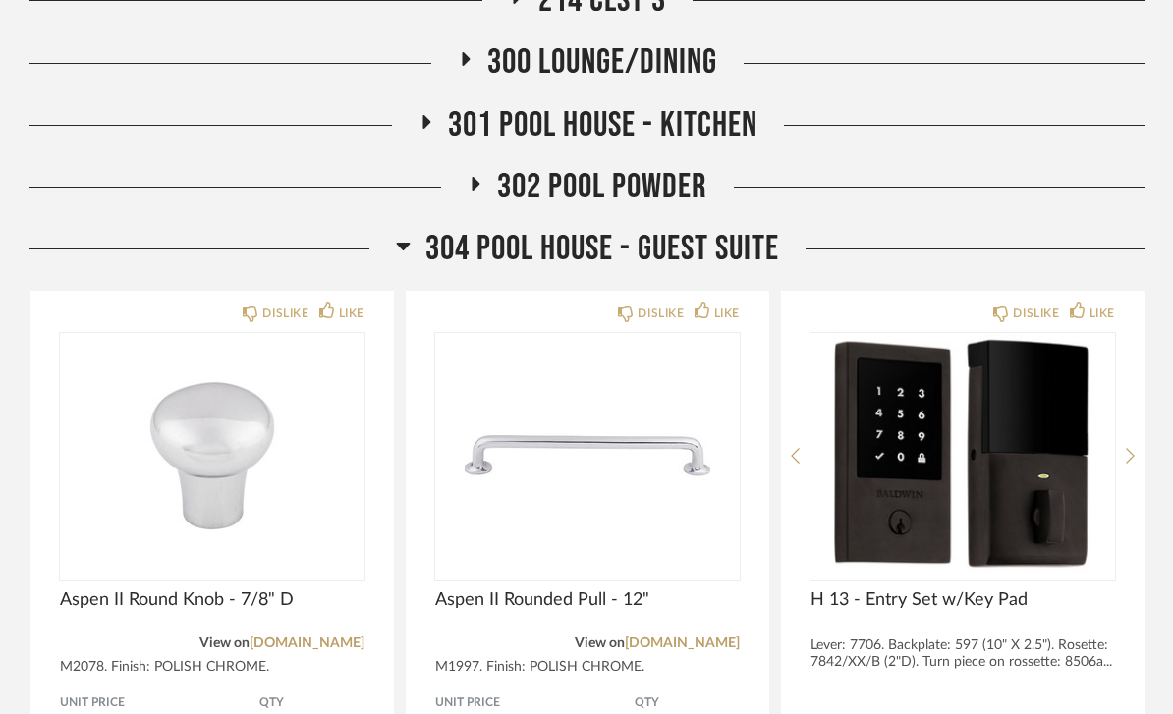
click at [696, 251] on span "304 POOL HOUSE - GUEST SUITE" at bounding box center [603, 249] width 354 height 42
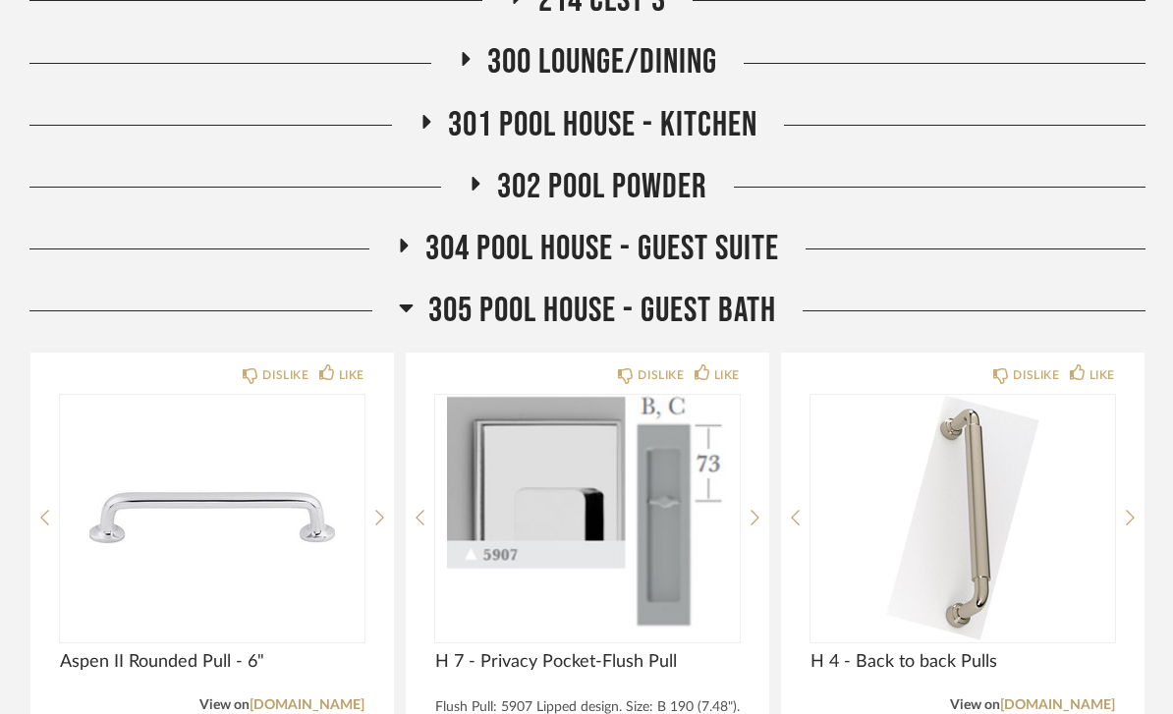
click at [662, 313] on span "305 Pool House - Guest Bath" at bounding box center [602, 311] width 348 height 42
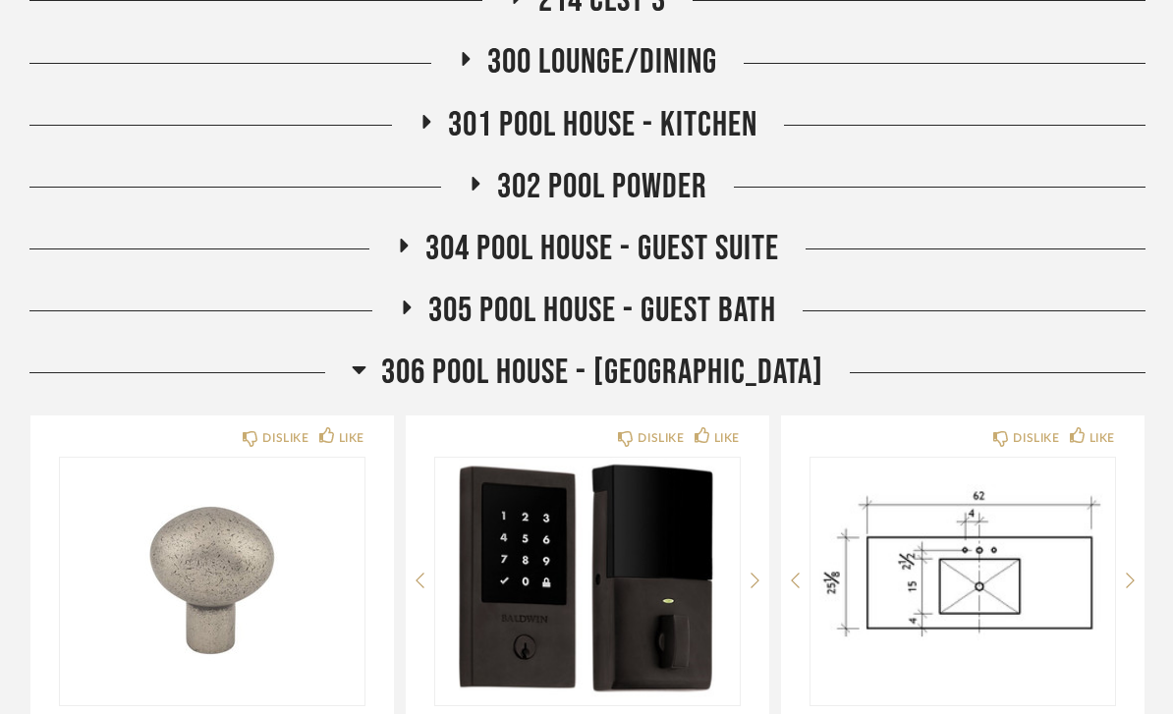
click at [647, 367] on span "306 Pool House - [GEOGRAPHIC_DATA]" at bounding box center [602, 373] width 442 height 42
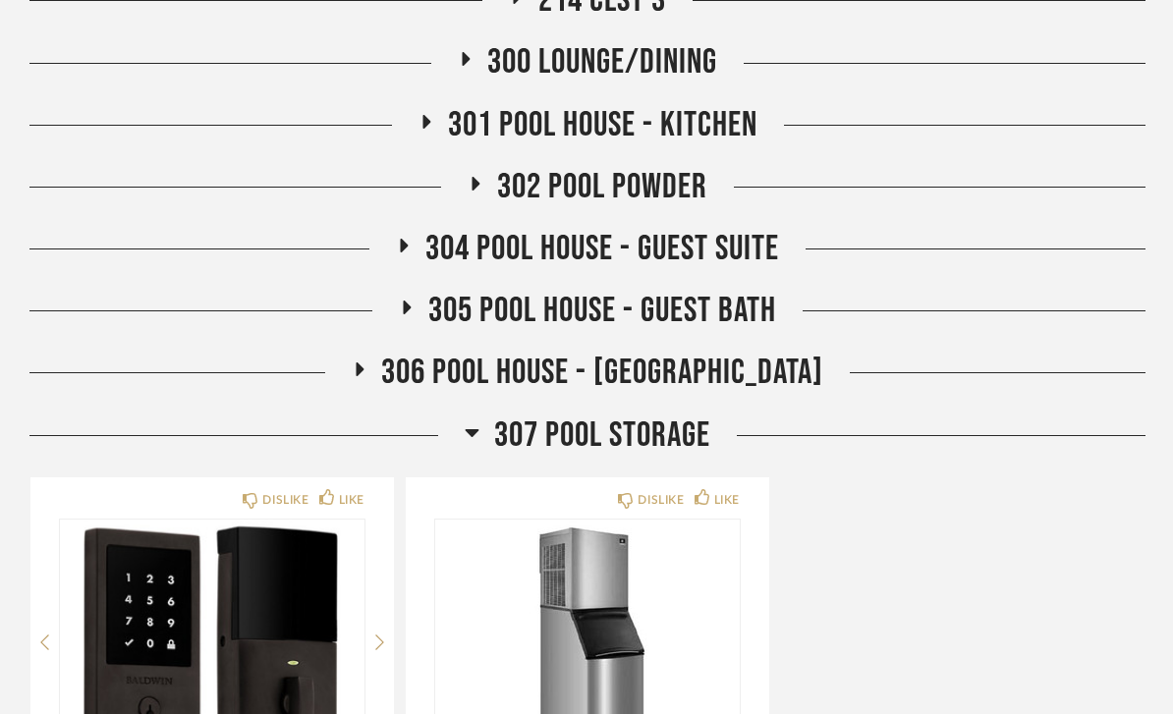
click at [615, 435] on span "307 Pool Storage" at bounding box center [602, 436] width 216 height 42
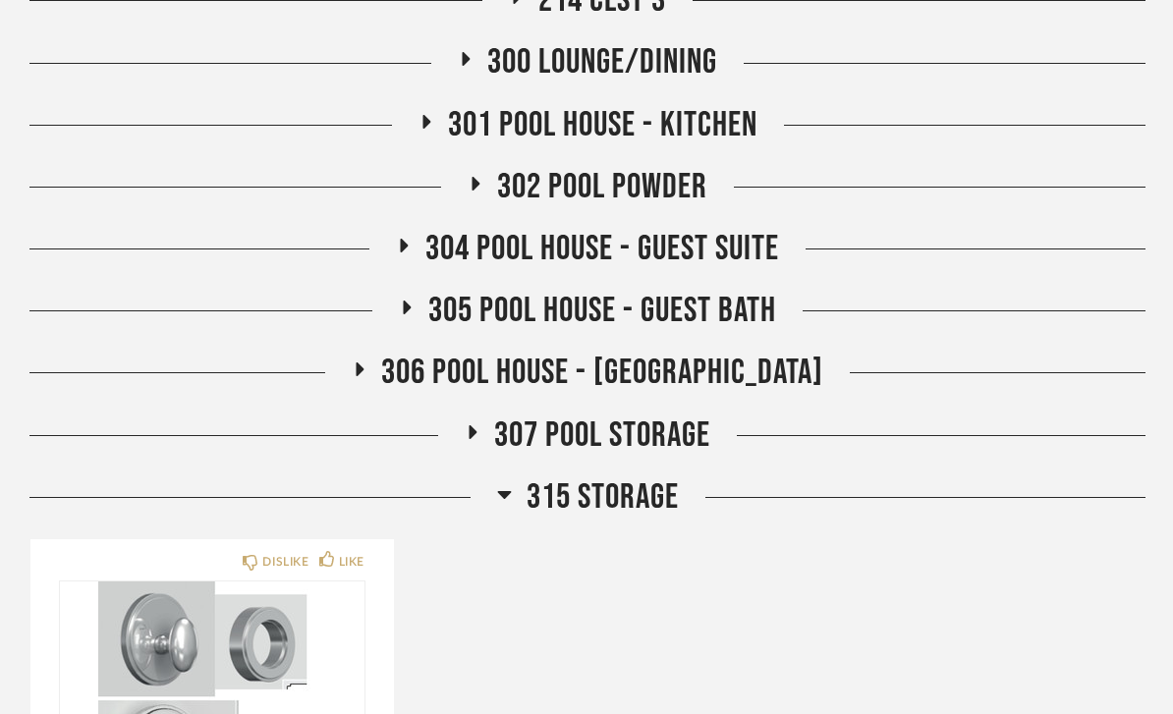
click at [635, 486] on span "315 STORAGE" at bounding box center [603, 498] width 152 height 42
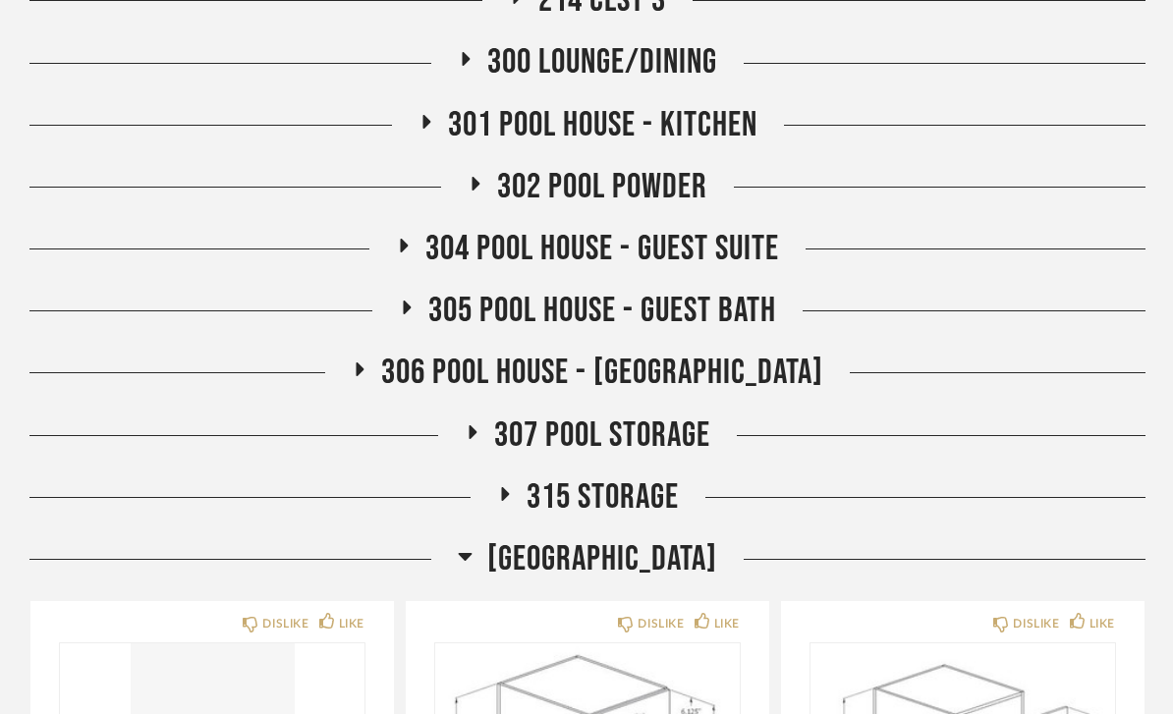
click at [658, 548] on span "[GEOGRAPHIC_DATA]" at bounding box center [602, 560] width 230 height 42
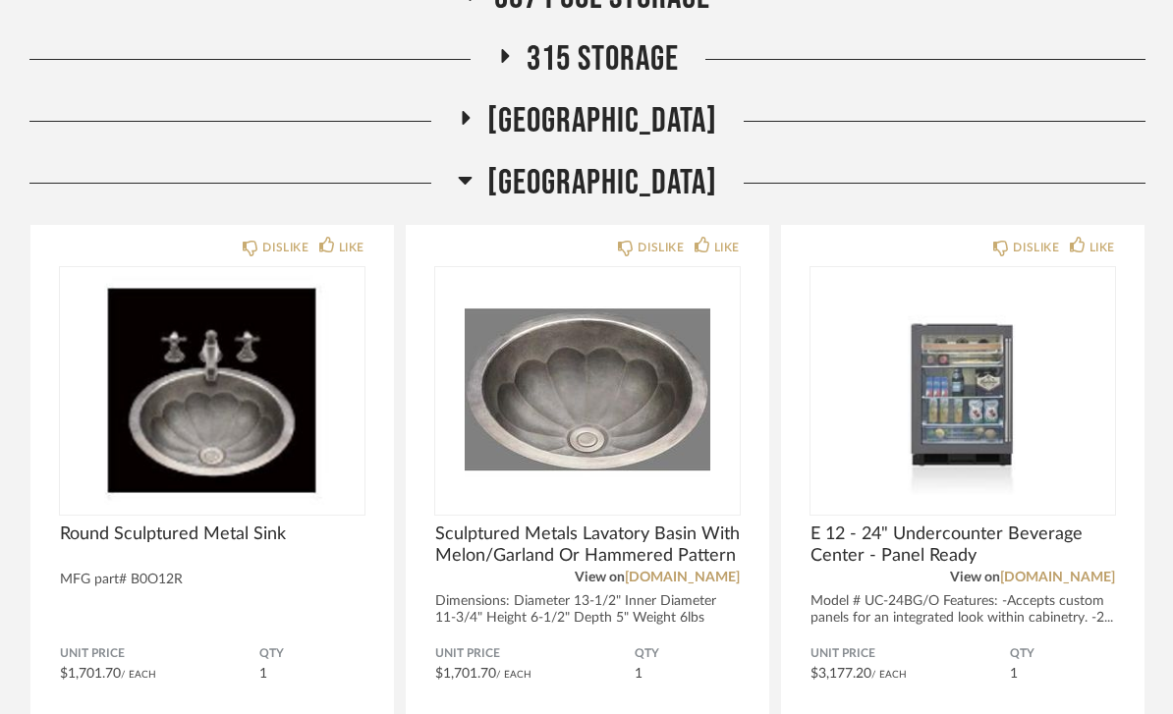
scroll to position [2573, 0]
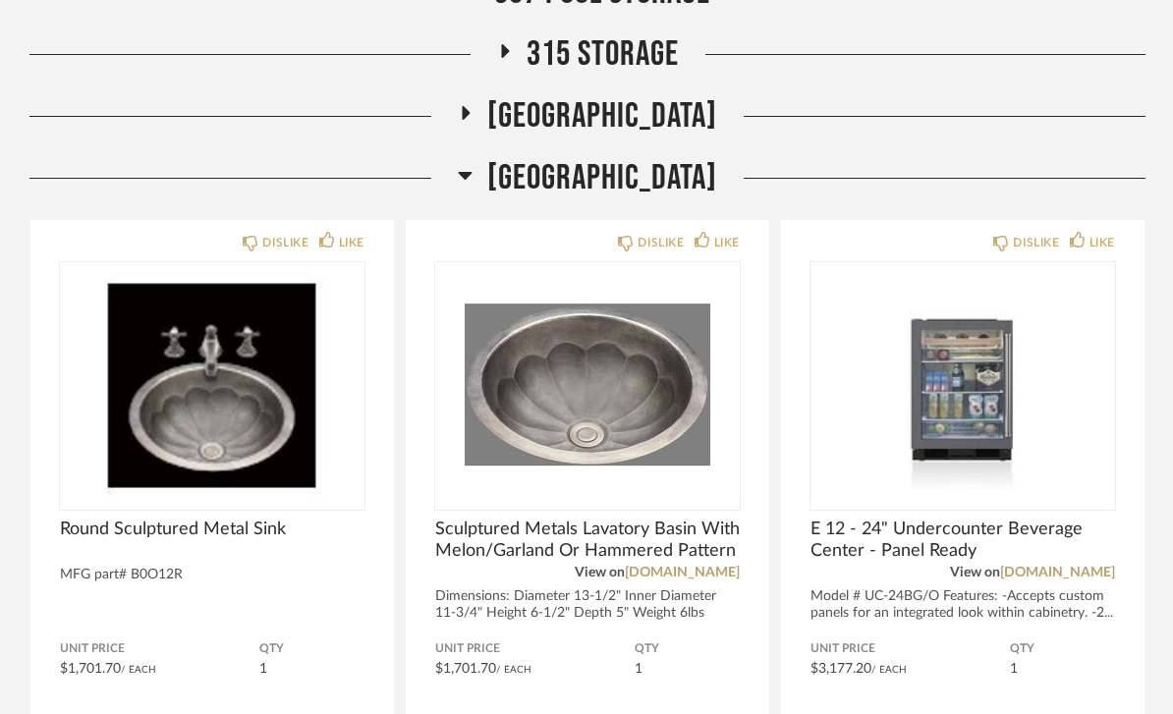
click at [755, 159] on div "[GEOGRAPHIC_DATA]" at bounding box center [587, 179] width 1116 height 42
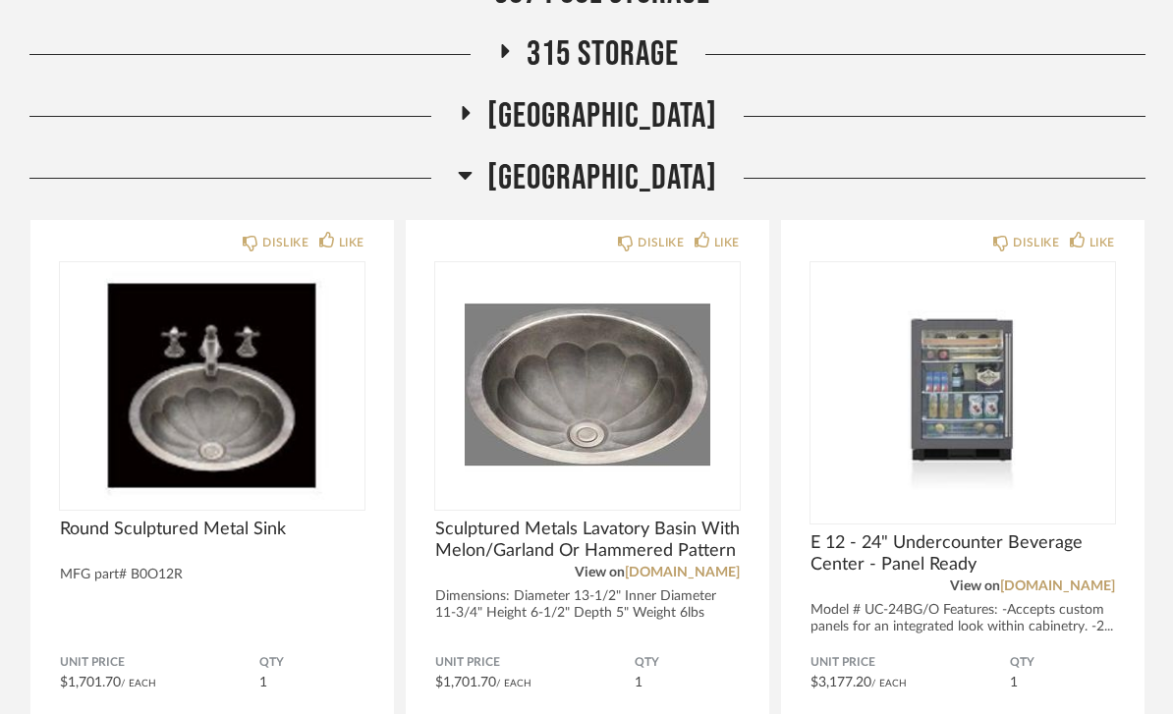
click at [672, 164] on span "[GEOGRAPHIC_DATA]" at bounding box center [602, 178] width 230 height 42
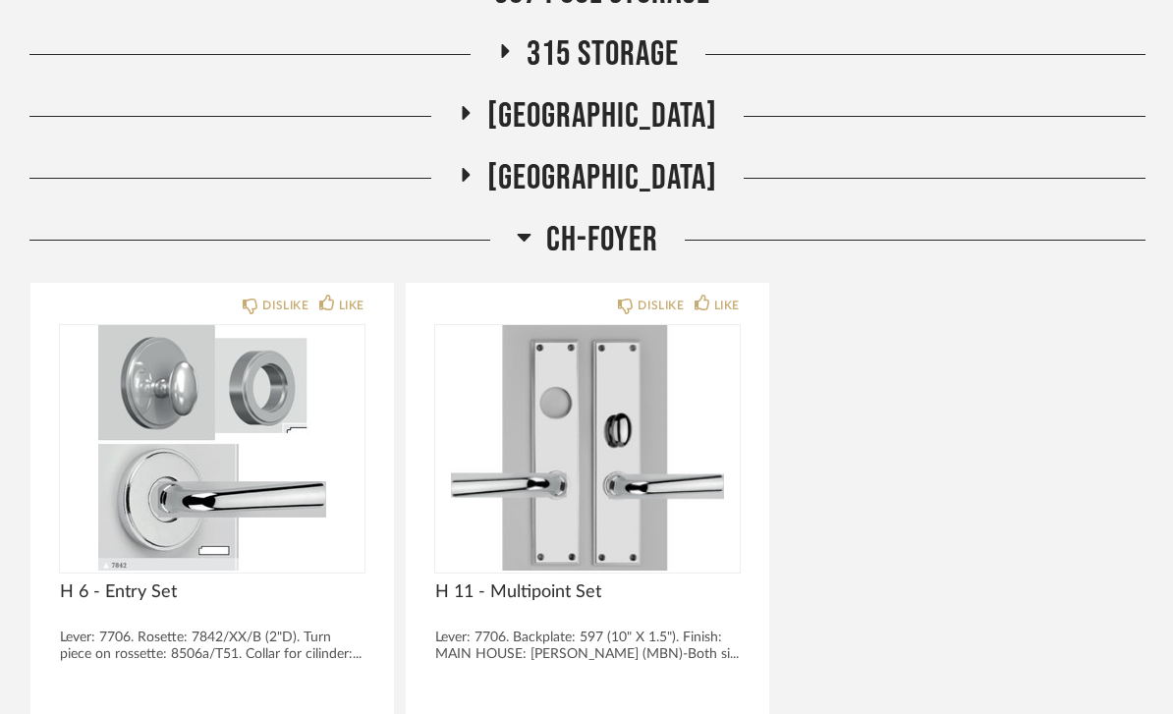
click at [657, 238] on span "CH-FOYER" at bounding box center [602, 240] width 112 height 42
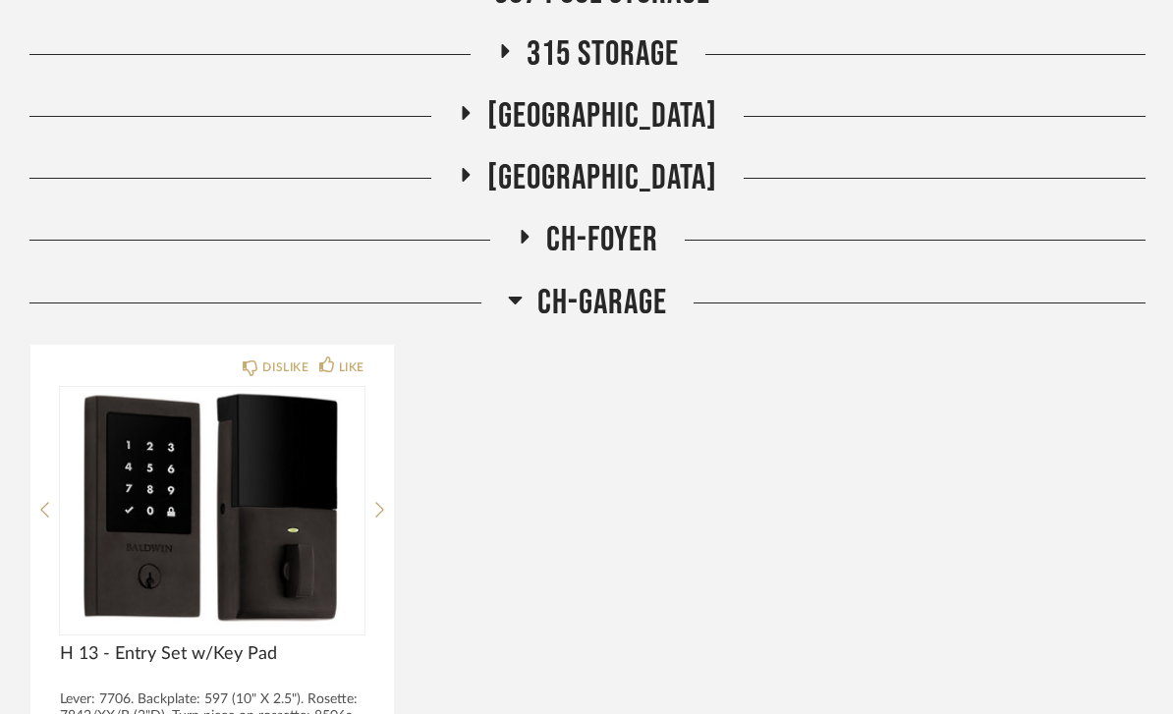
click at [612, 298] on span "CH-GARAGE" at bounding box center [603, 303] width 130 height 42
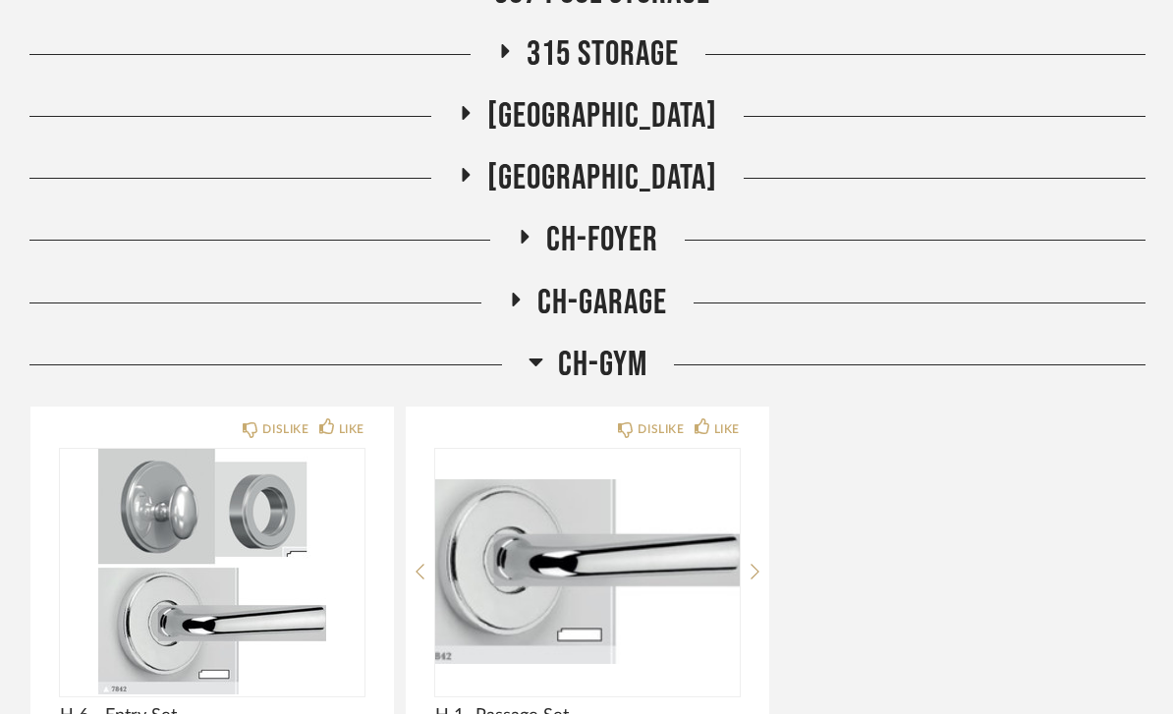
click at [631, 361] on span "CH-GYM" at bounding box center [602, 365] width 89 height 42
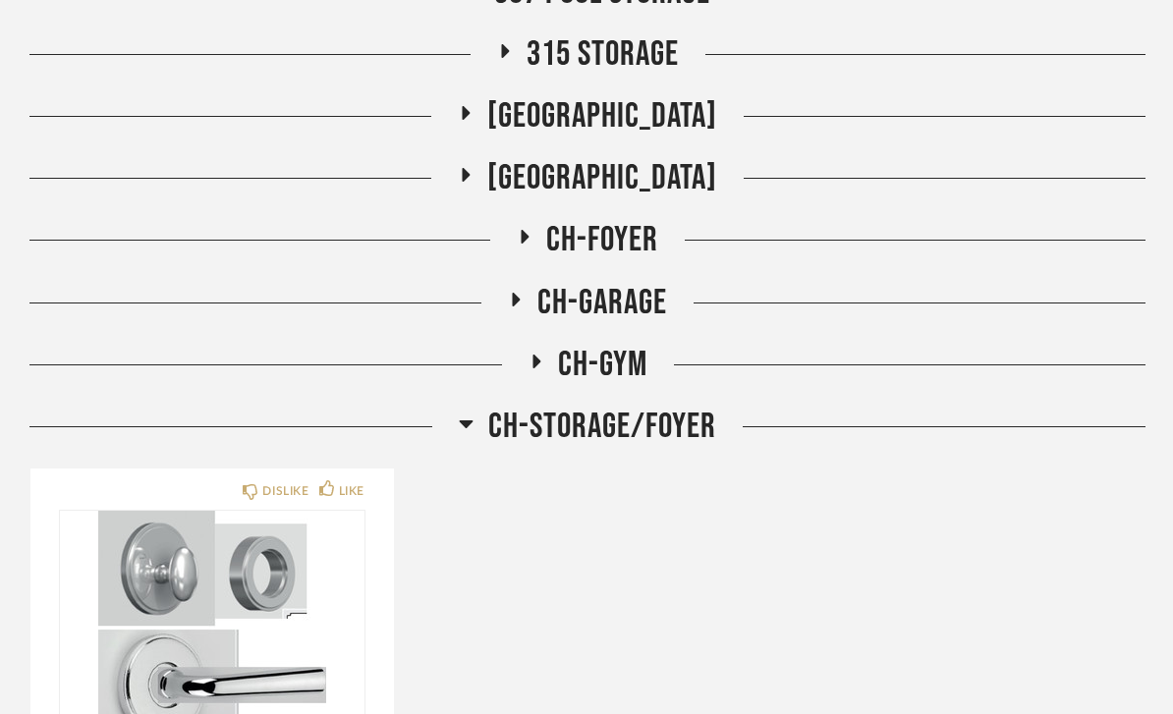
click at [627, 422] on span "CH-STORAGE/FOYER" at bounding box center [602, 427] width 228 height 42
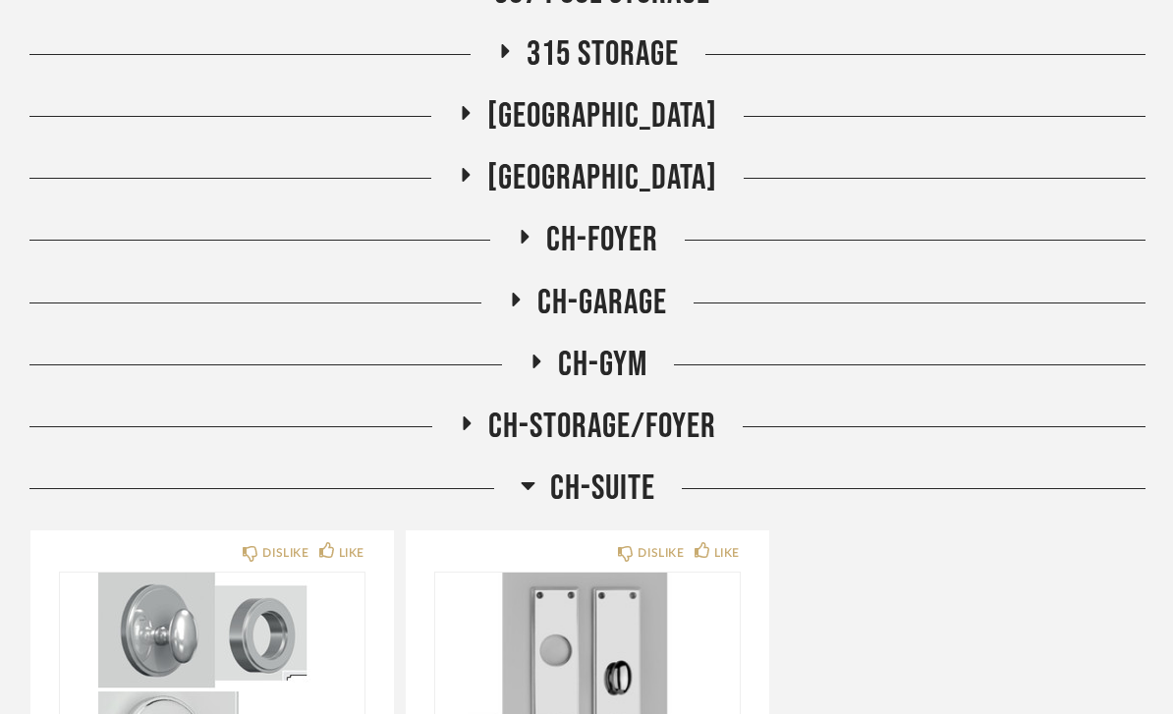
click at [617, 491] on span "CH-SUITE" at bounding box center [602, 489] width 105 height 42
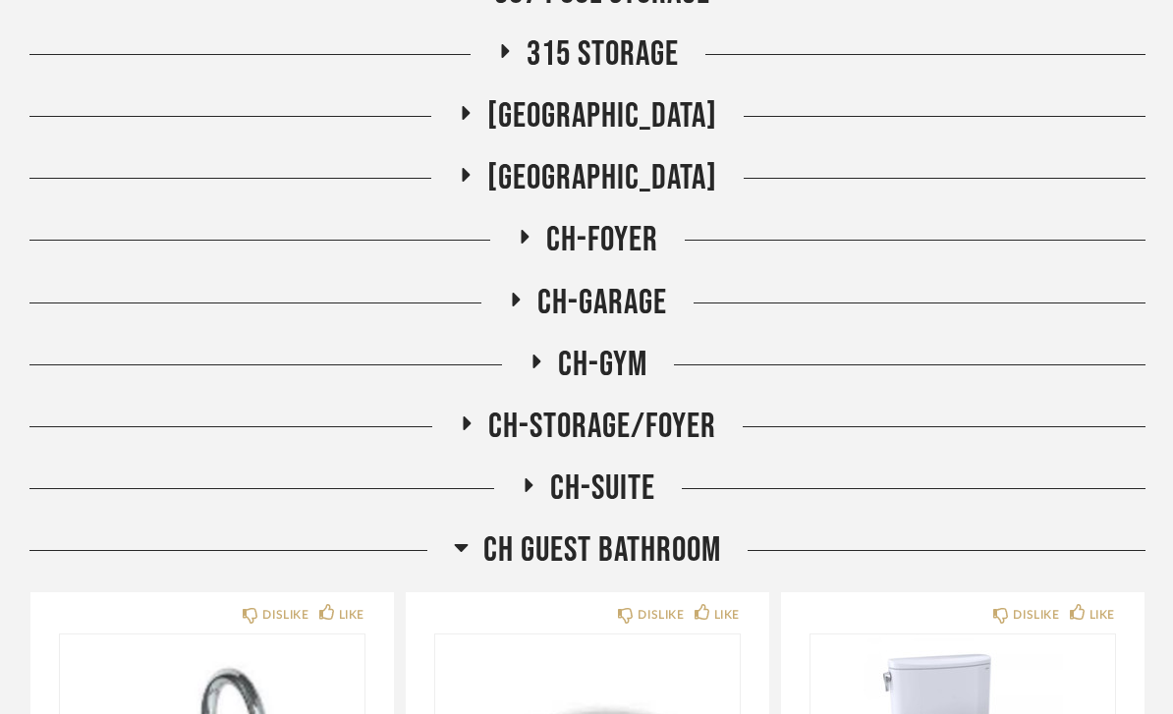
click at [591, 556] on span "CH Guest Bathroom" at bounding box center [603, 551] width 238 height 42
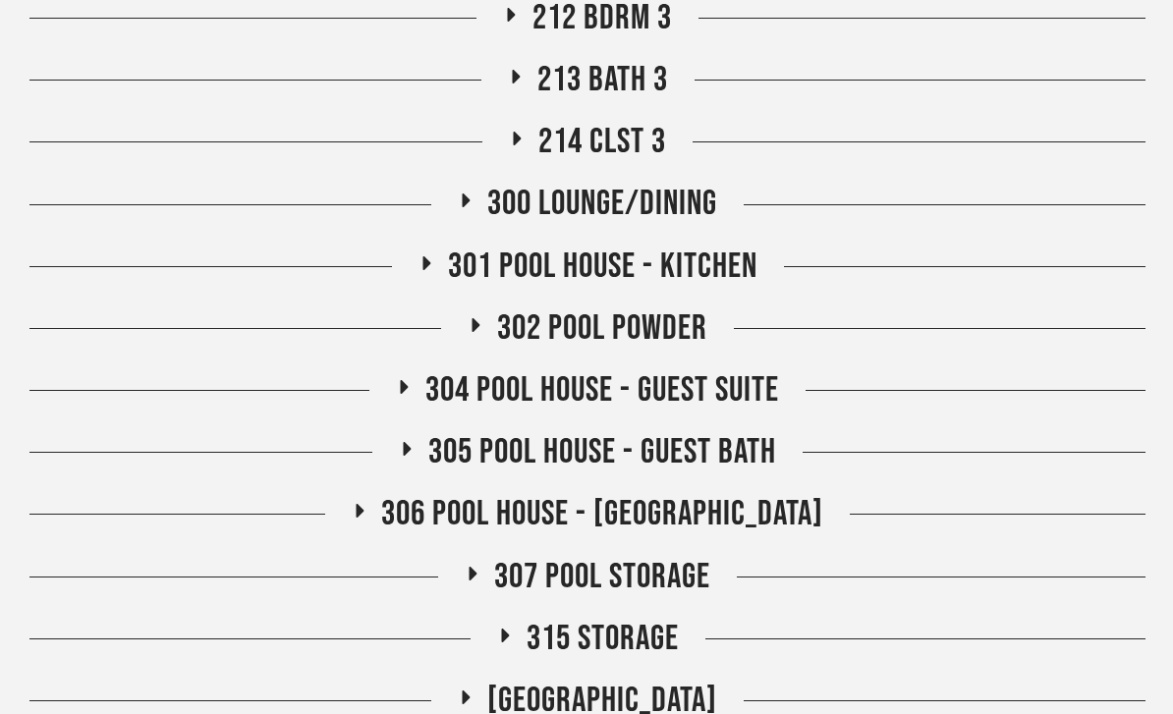
scroll to position [1969, 0]
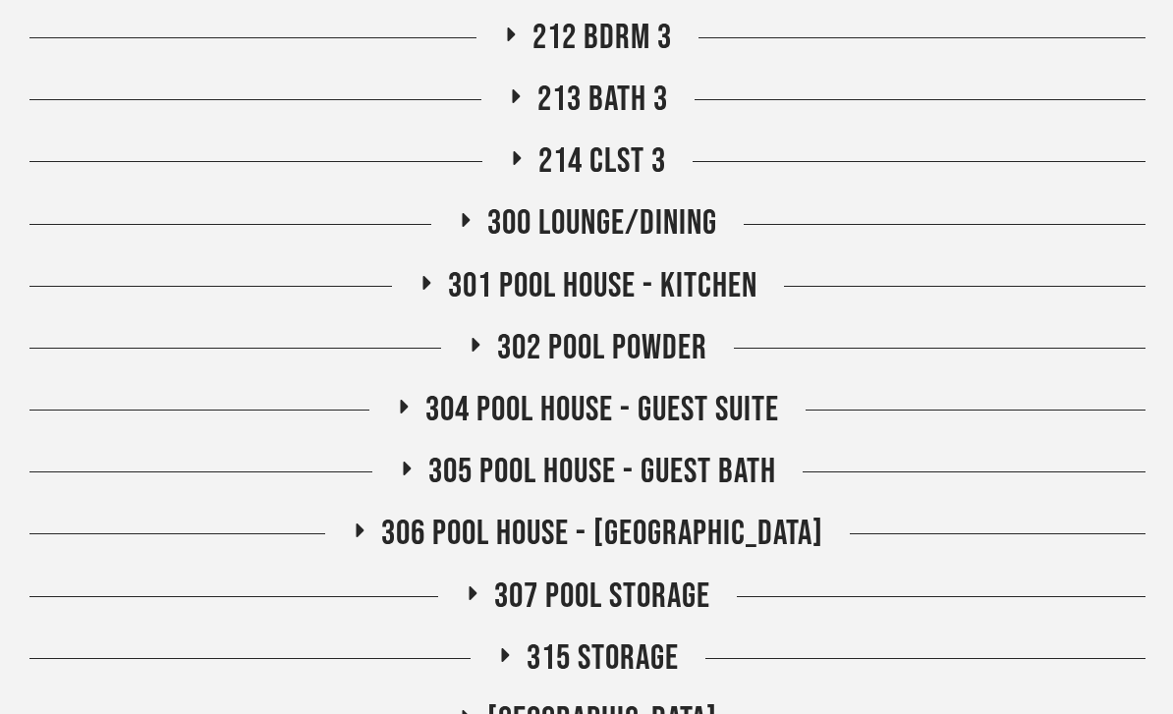
click at [749, 278] on span "301 Pool House - Kitchen" at bounding box center [603, 286] width 310 height 42
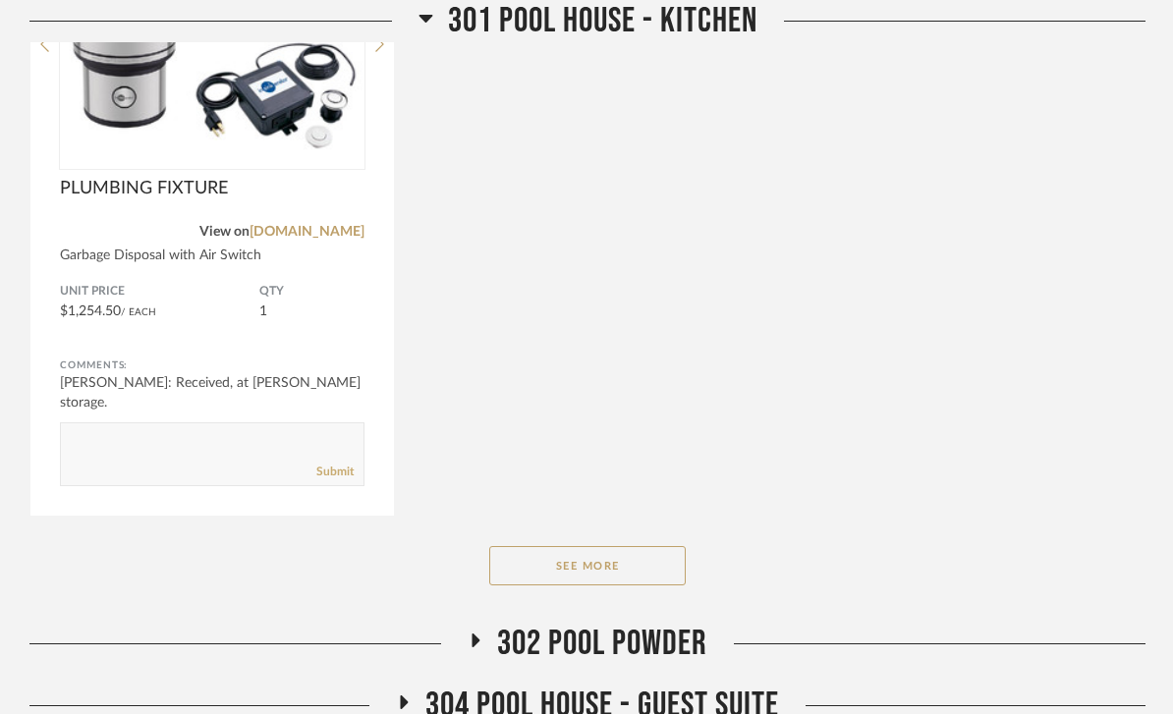
click at [635, 565] on button "See More" at bounding box center [587, 566] width 197 height 39
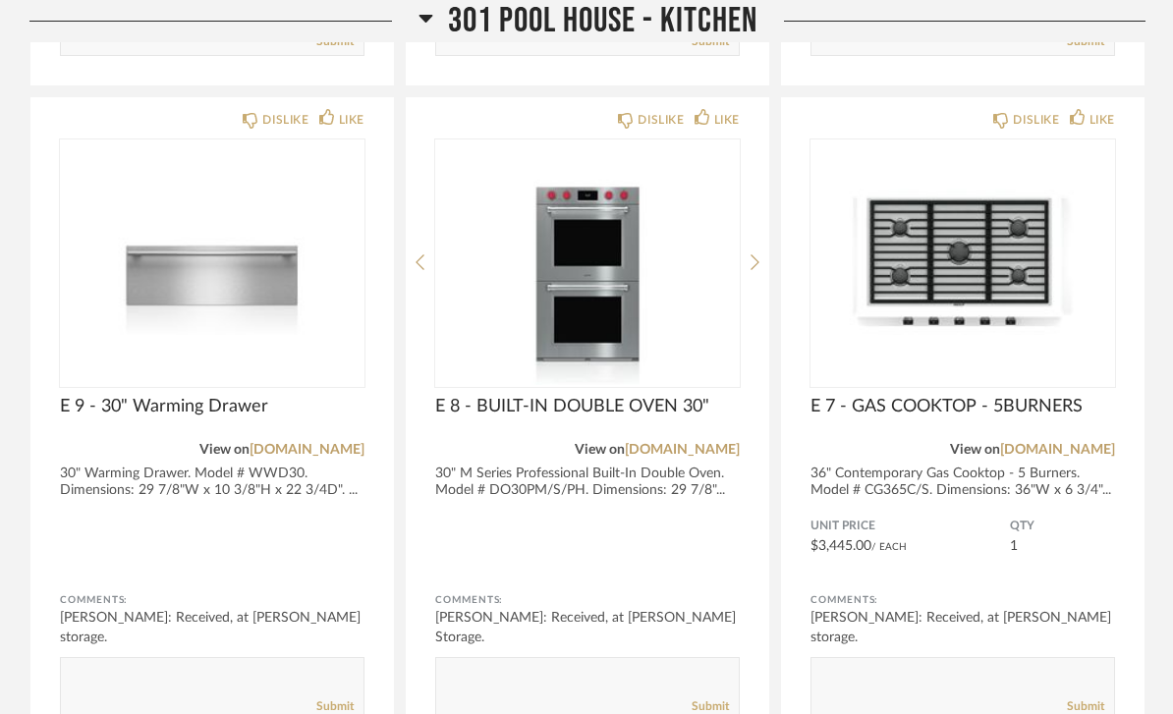
scroll to position [4193, 0]
click at [1054, 313] on img at bounding box center [963, 263] width 305 height 246
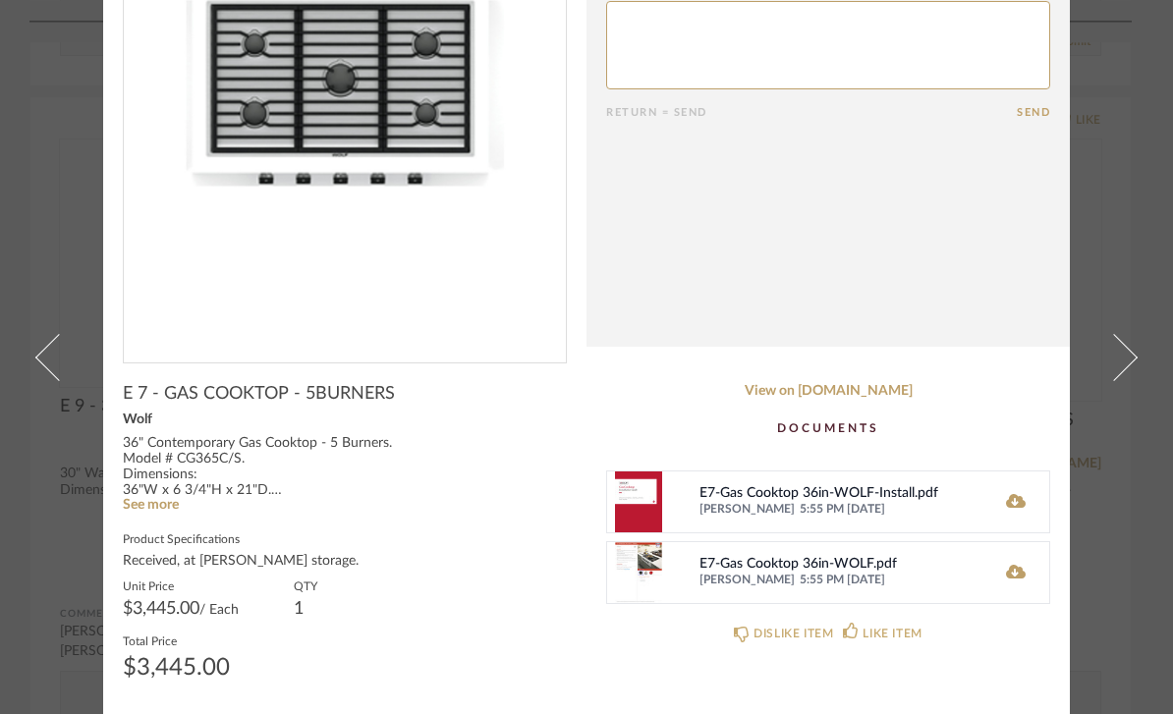
scroll to position [232, 0]
click at [1017, 503] on icon at bounding box center [1016, 502] width 20 height 14
click at [1023, 574] on icon at bounding box center [1016, 573] width 20 height 14
